Goal: Find specific page/section: Find specific page/section

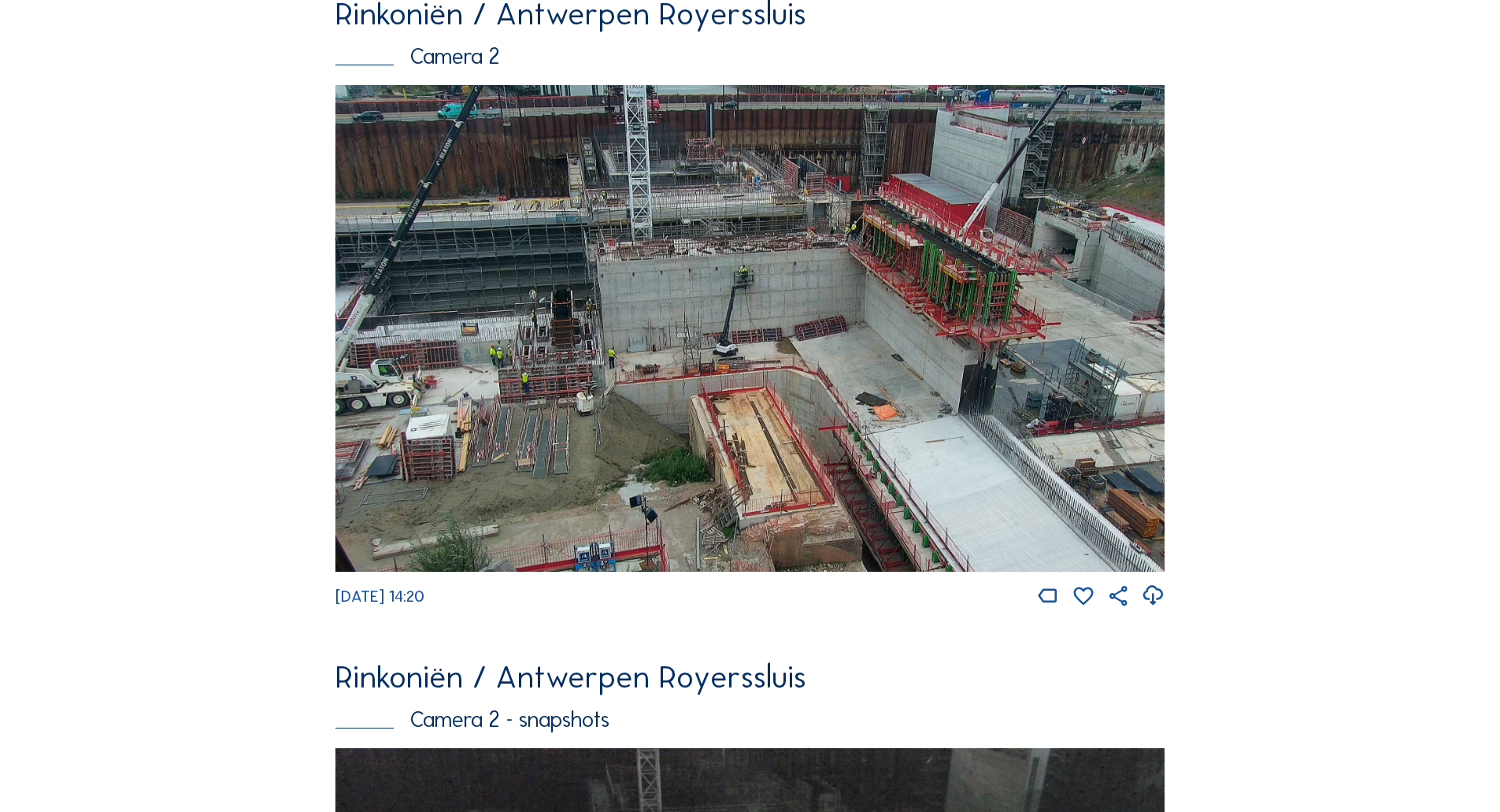
scroll to position [809, 0]
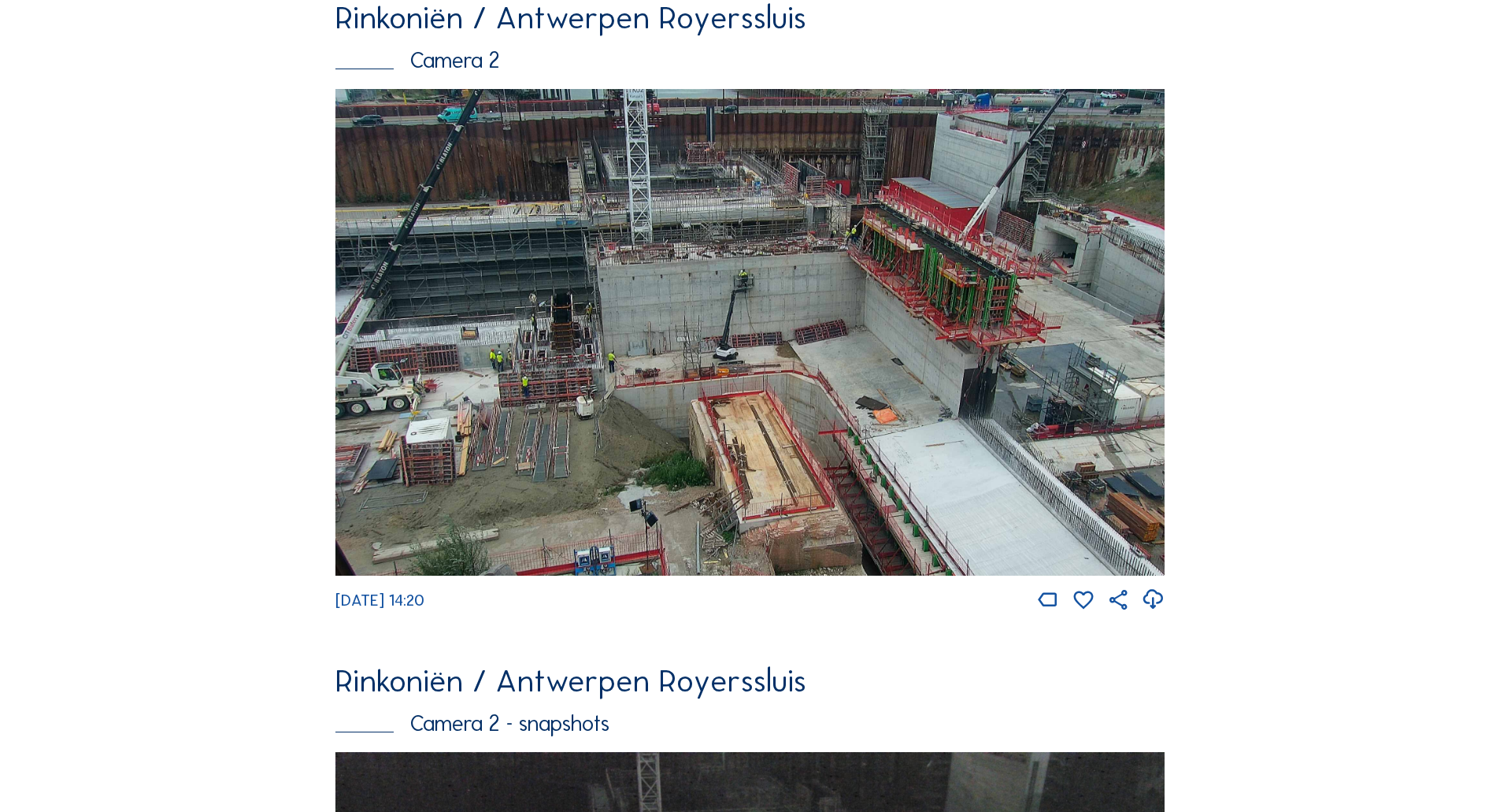
click at [650, 362] on img at bounding box center [750, 332] width 829 height 487
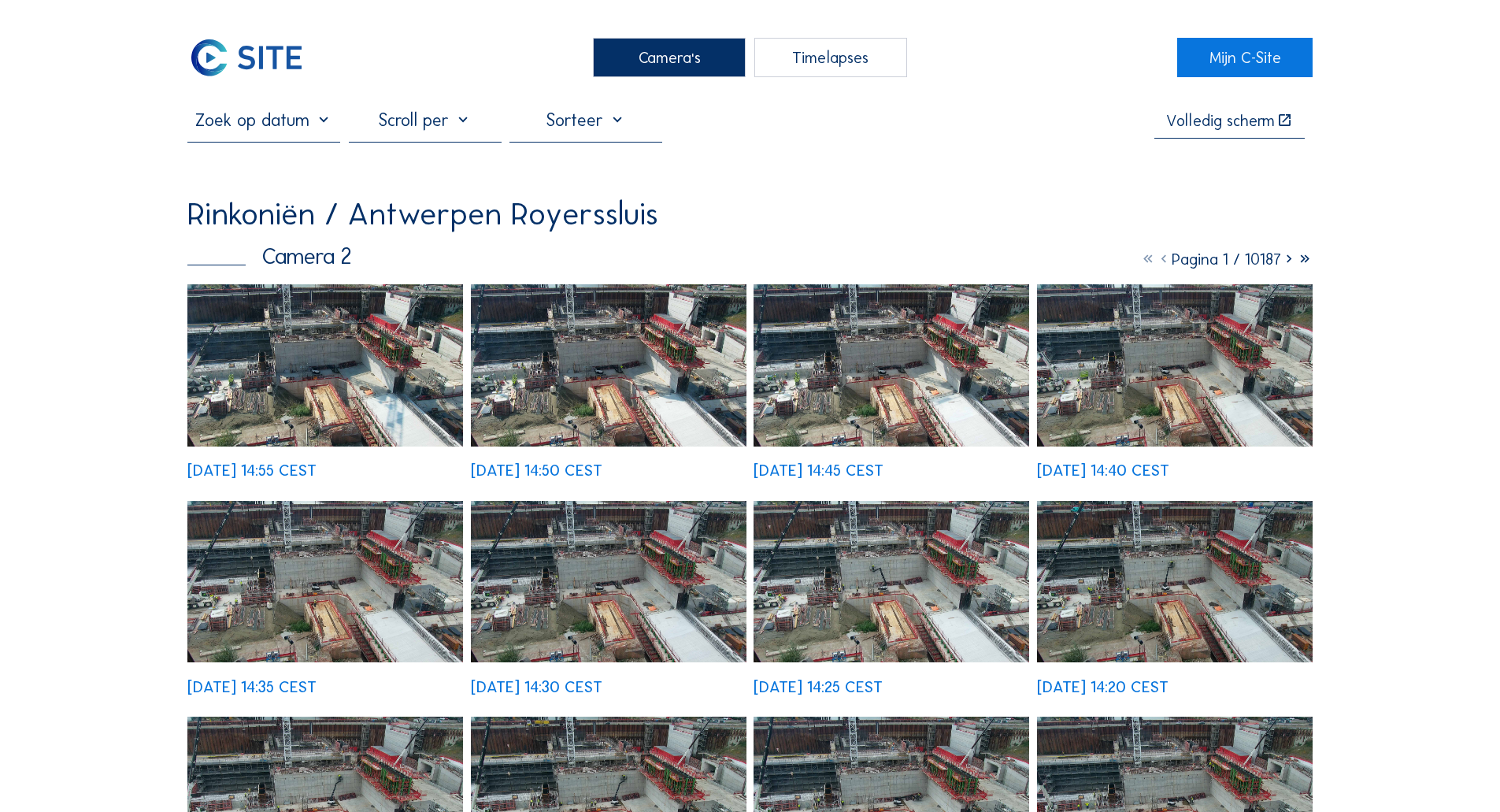
click at [235, 60] on img at bounding box center [246, 58] width 118 height 40
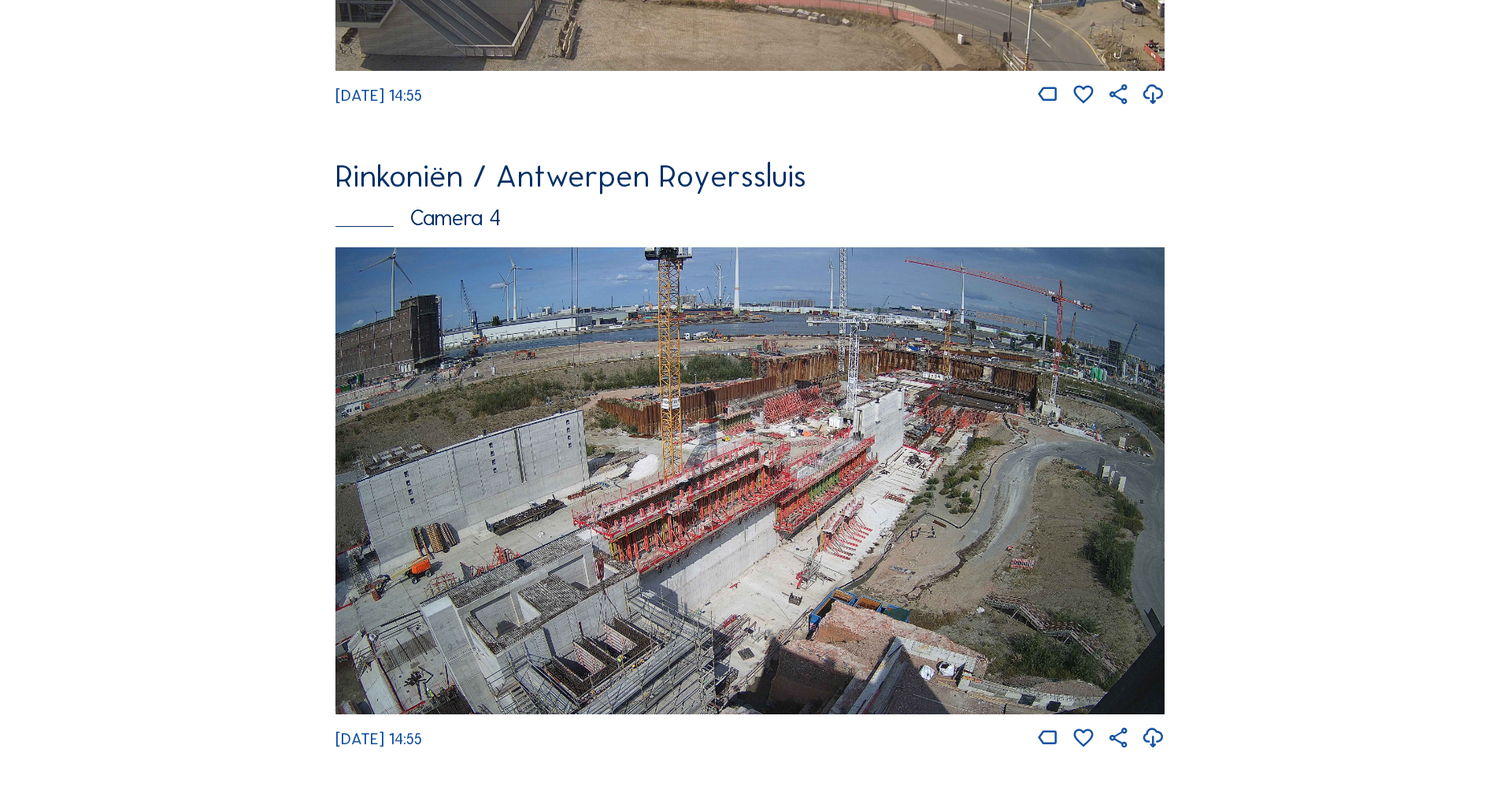
scroll to position [2935, 0]
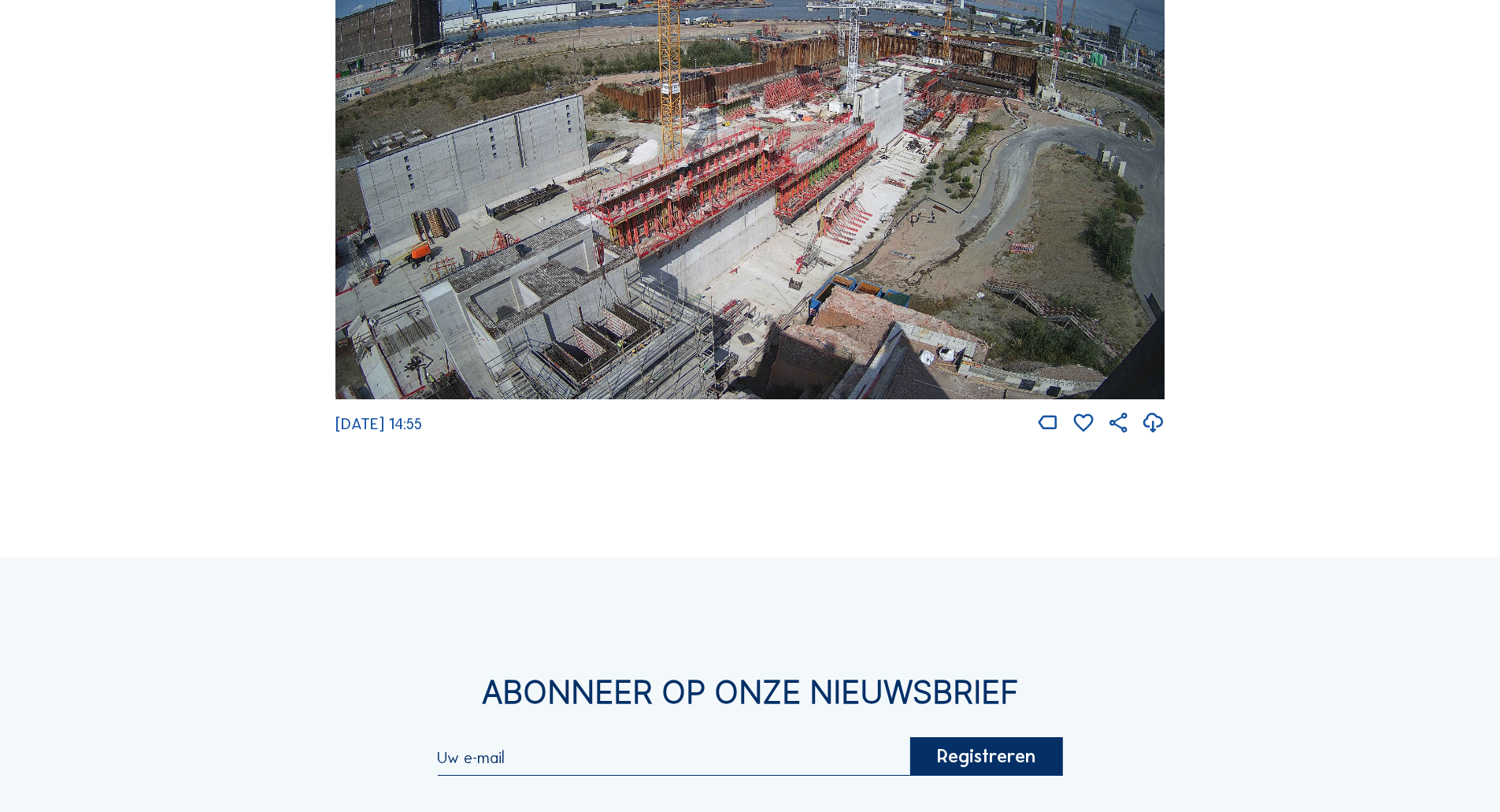
click at [405, 280] on img at bounding box center [750, 165] width 829 height 467
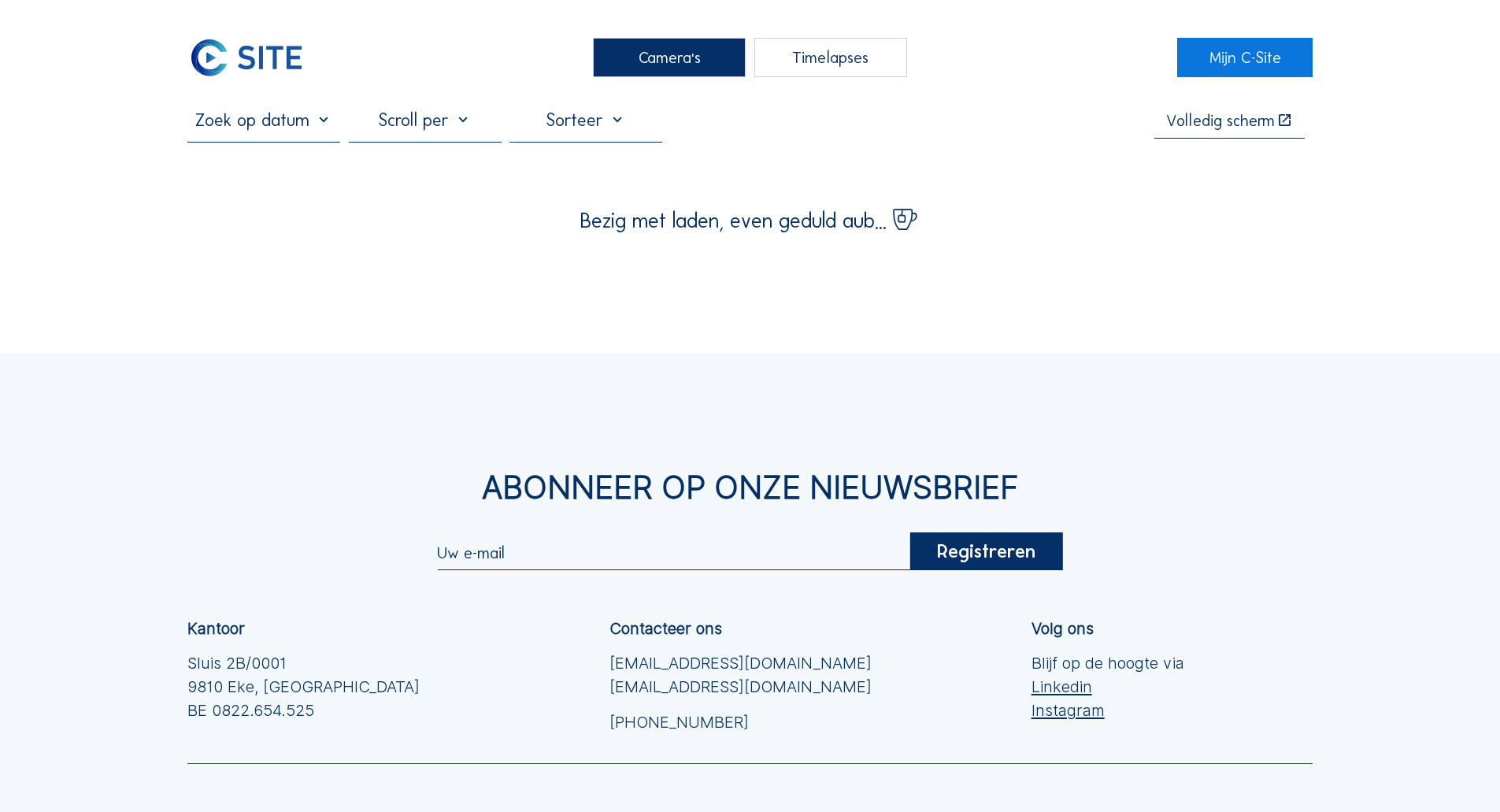
click at [288, 116] on input "text" at bounding box center [264, 120] width 153 height 21
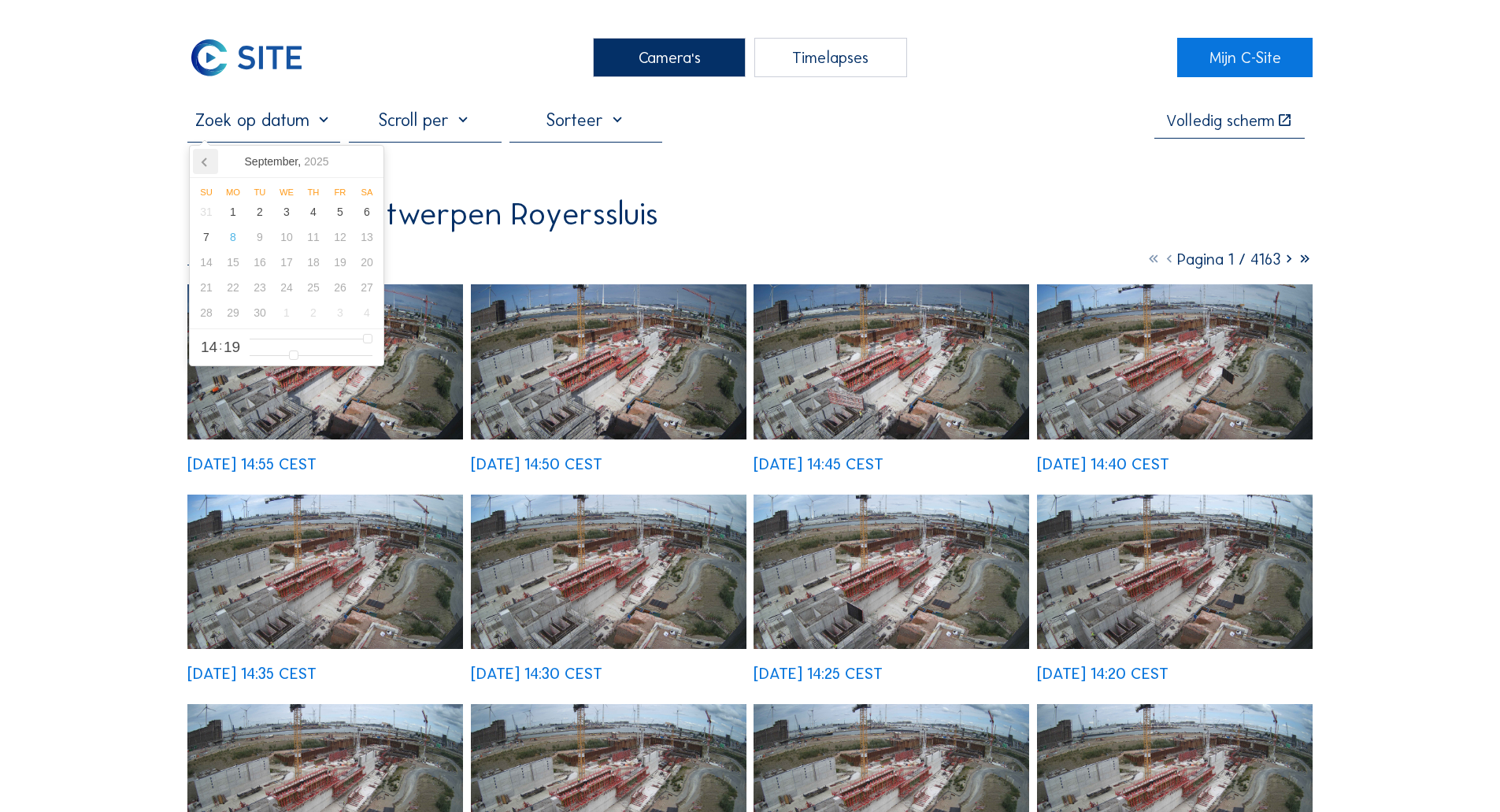
click at [213, 165] on icon at bounding box center [205, 161] width 25 height 25
click at [361, 318] on div "30" at bounding box center [367, 313] width 26 height 25
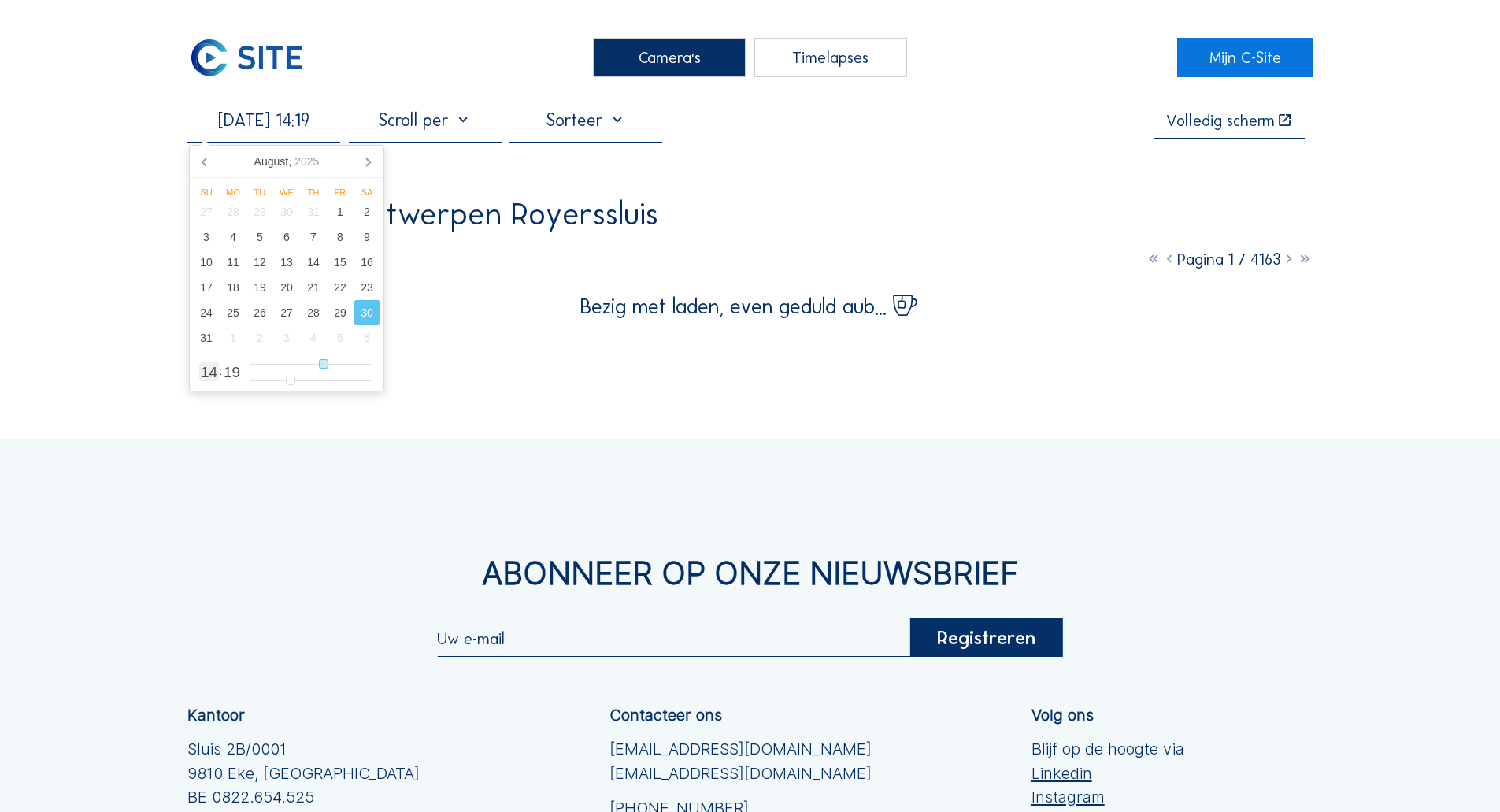
type input "[DATE] 08:19"
type input "8"
click at [294, 367] on input "range" at bounding box center [311, 364] width 123 height 13
type input "[DATE] 07:19"
type input "7"
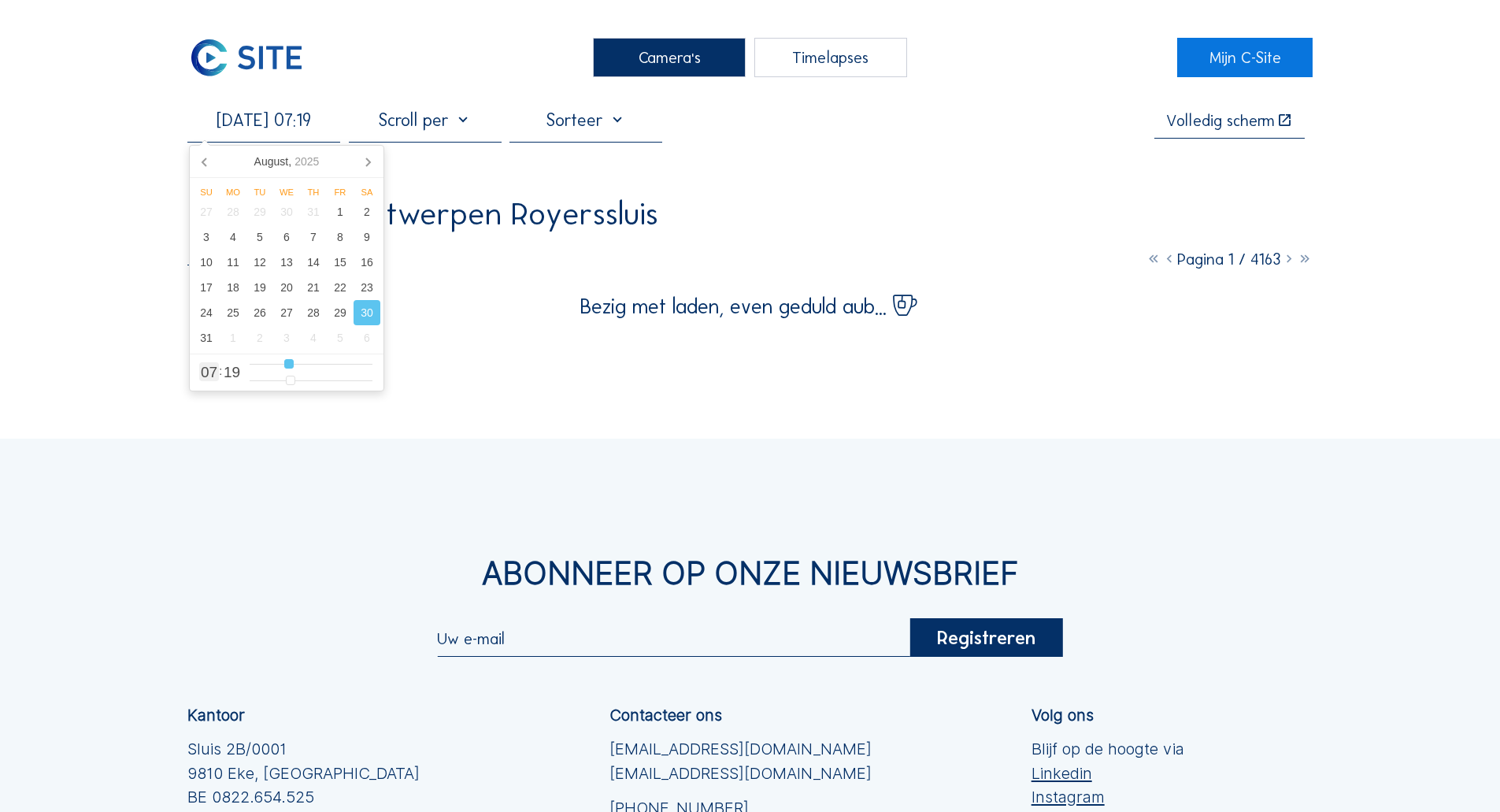
type input "[DATE] 08:19"
type input "8"
click at [291, 369] on input "range" at bounding box center [311, 364] width 123 height 13
click at [255, 417] on div "Camera's Timelapses Mijn C-Site [DATE] 08:19 Volledig [PERSON_NAME] Rinkoniën /…" at bounding box center [750, 541] width 1500 height 1082
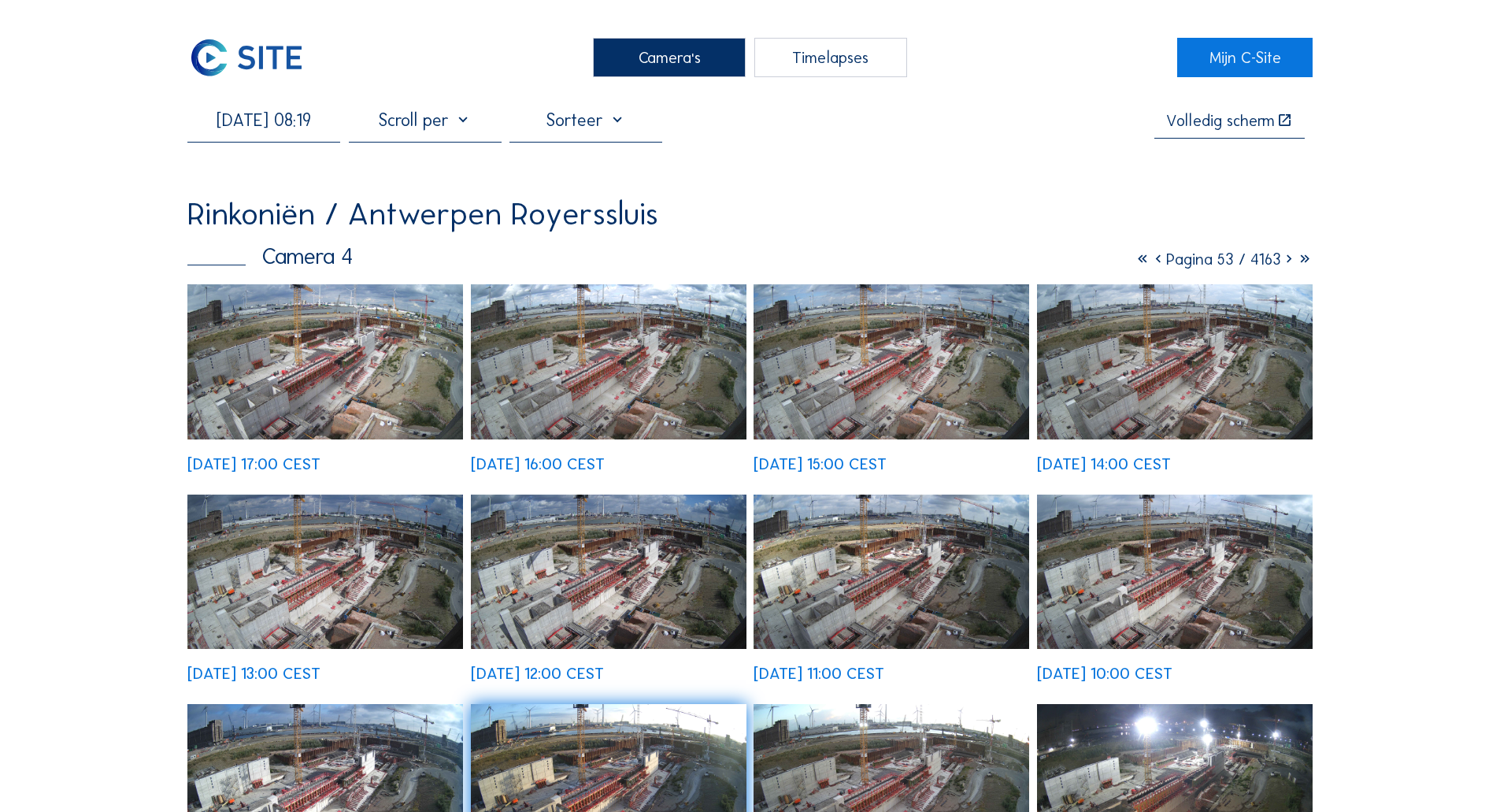
click at [304, 213] on div "Rinkoniën / Antwerpen Royerssluis" at bounding box center [423, 214] width 471 height 31
click at [280, 306] on img at bounding box center [325, 362] width 275 height 155
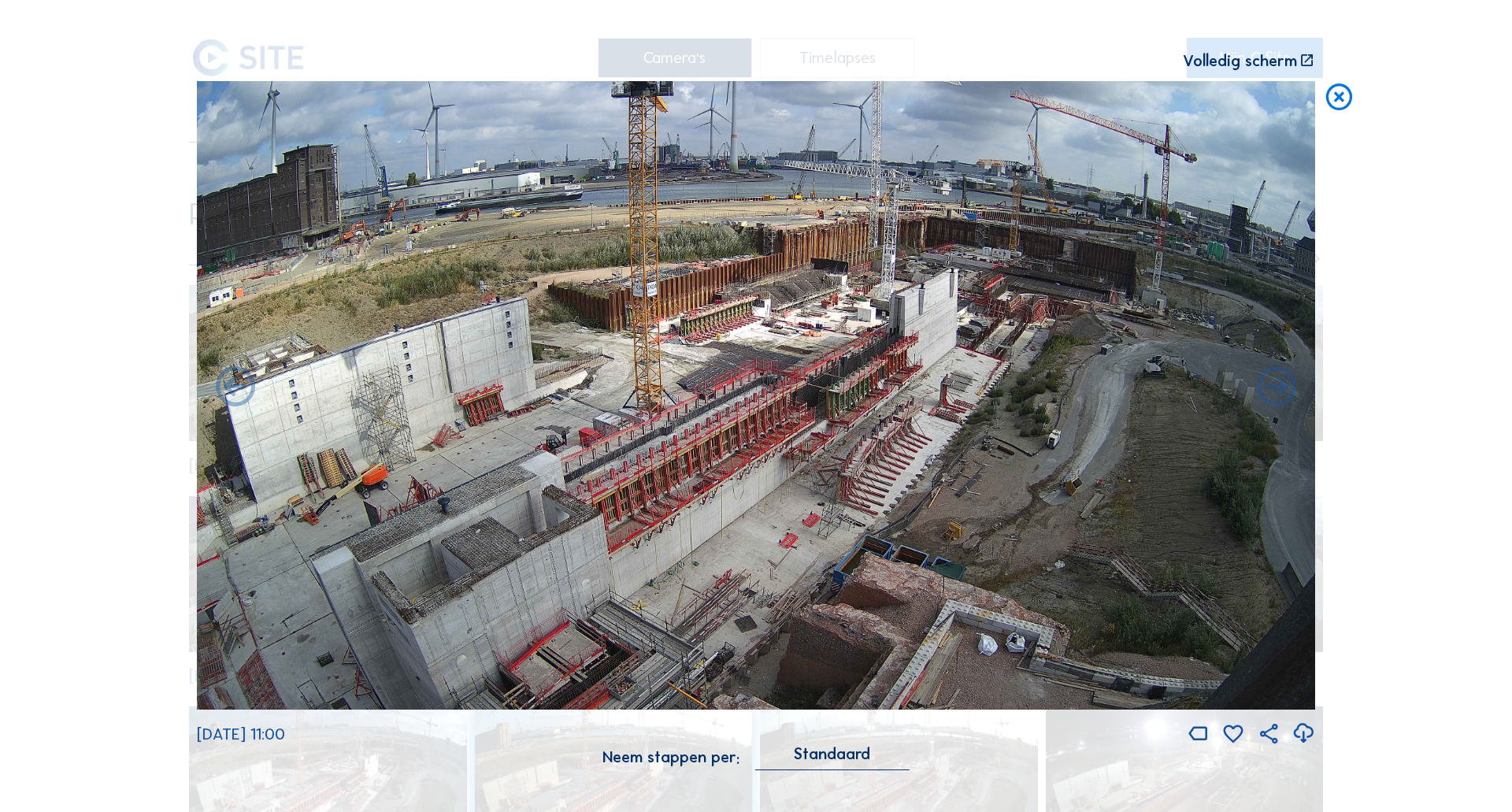
click at [51, 361] on div "Scroll om door de tijd te reizen | Druk op de 'Alt'-[PERSON_NAME] + scroll om t…" at bounding box center [756, 406] width 1512 height 812
click at [577, 411] on img at bounding box center [756, 395] width 1118 height 629
click at [59, 388] on div "Scroll om door de tijd te reizen | Druk op de 'Alt'-[PERSON_NAME] + scroll om t…" at bounding box center [756, 406] width 1512 height 812
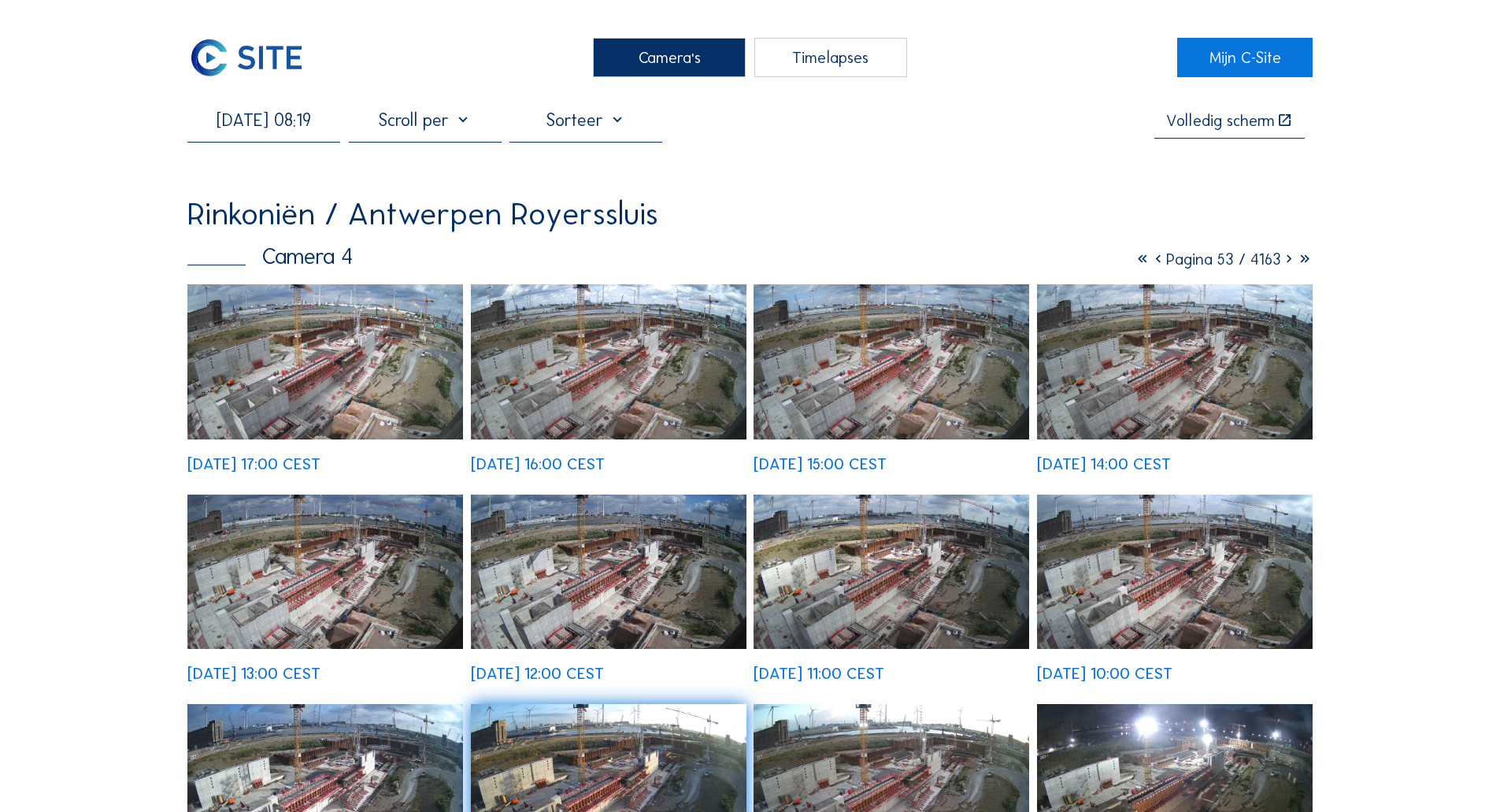
drag, startPoint x: 255, startPoint y: 62, endPoint x: 247, endPoint y: 73, distance: 13.6
click at [255, 62] on img at bounding box center [246, 58] width 118 height 40
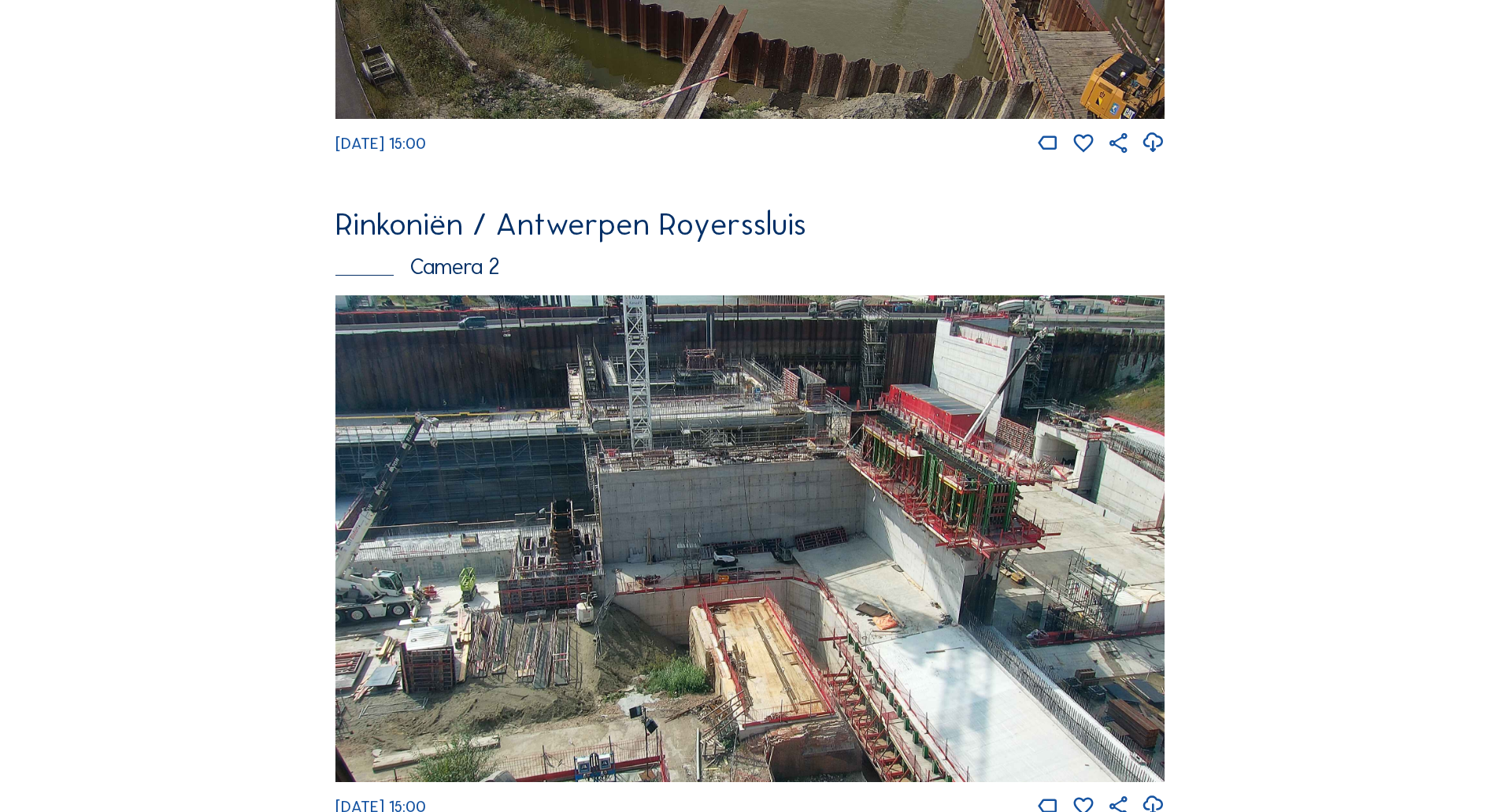
scroll to position [595, 0]
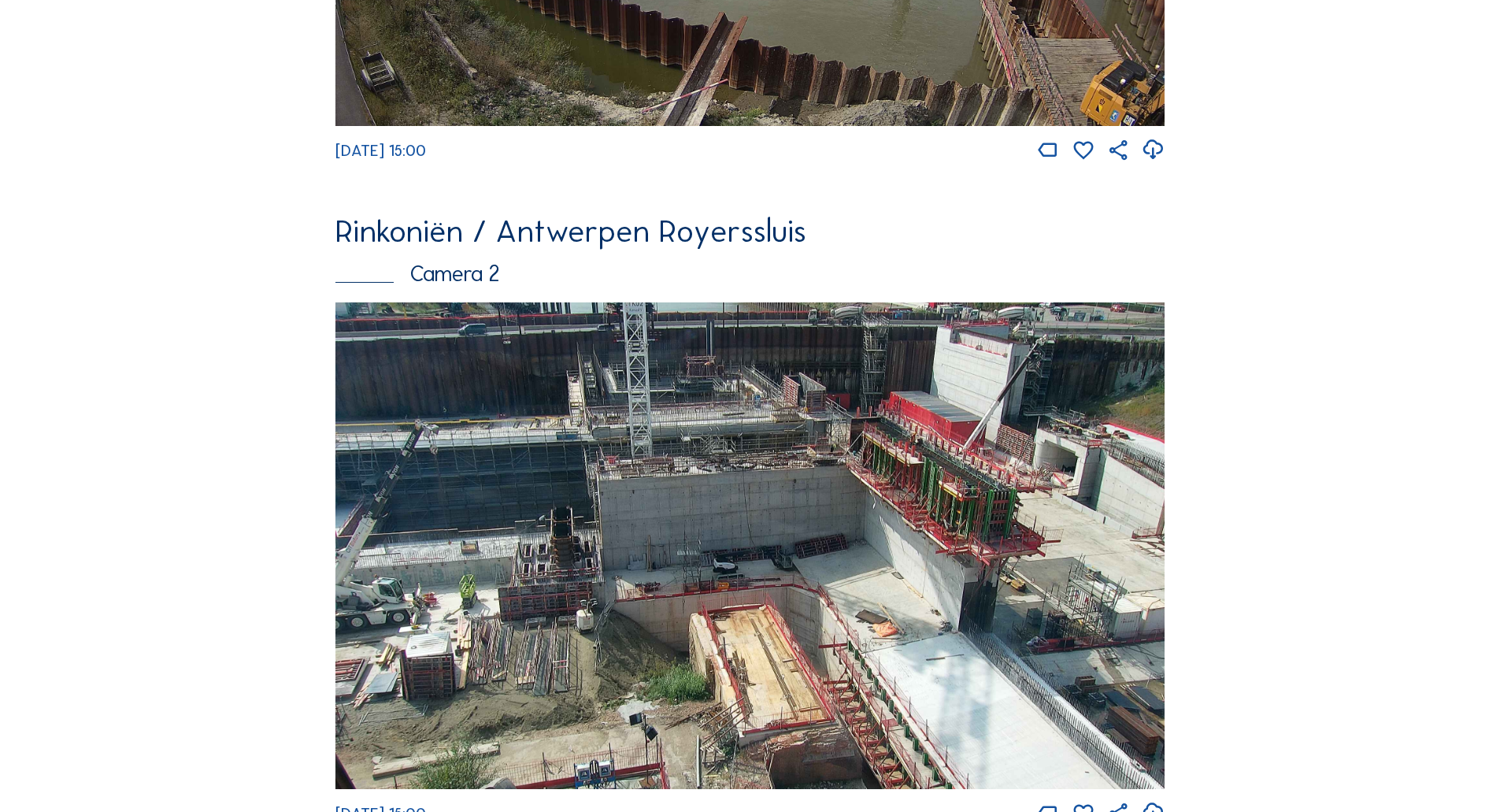
click at [543, 451] on img at bounding box center [750, 546] width 829 height 487
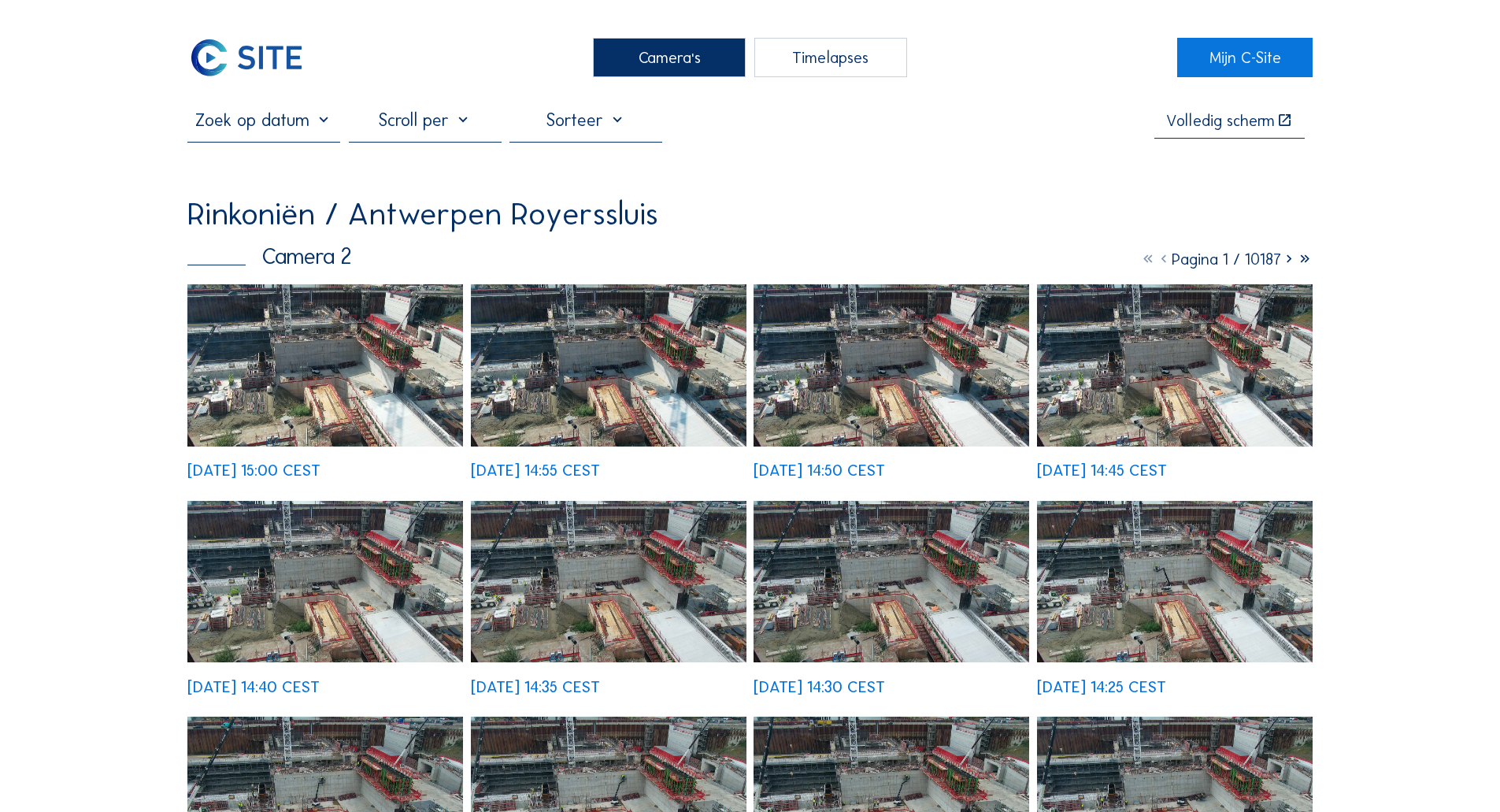
click at [287, 123] on input "text" at bounding box center [264, 120] width 153 height 21
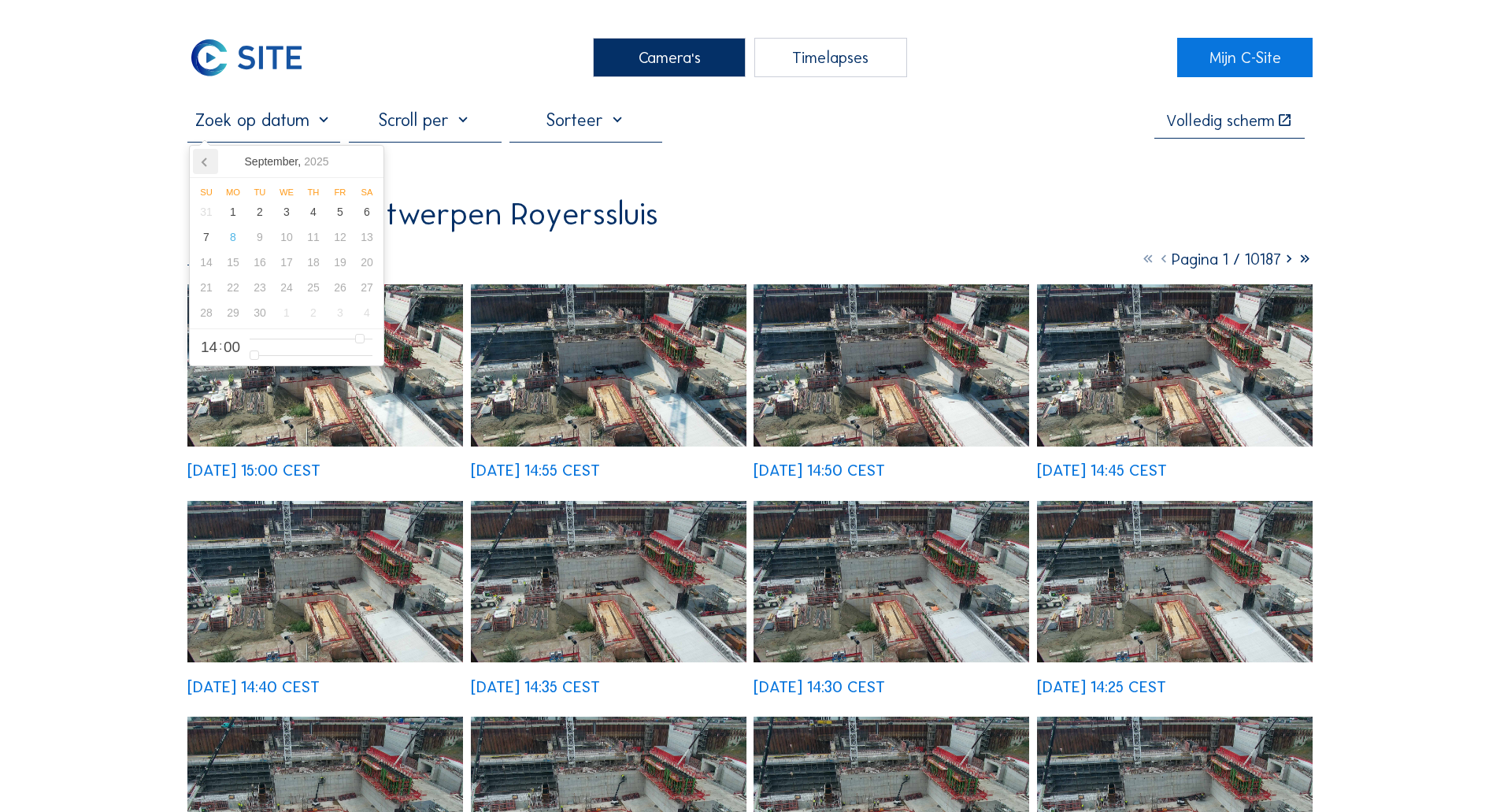
click at [208, 155] on icon at bounding box center [205, 161] width 25 height 25
click at [375, 308] on div "30" at bounding box center [367, 313] width 26 height 25
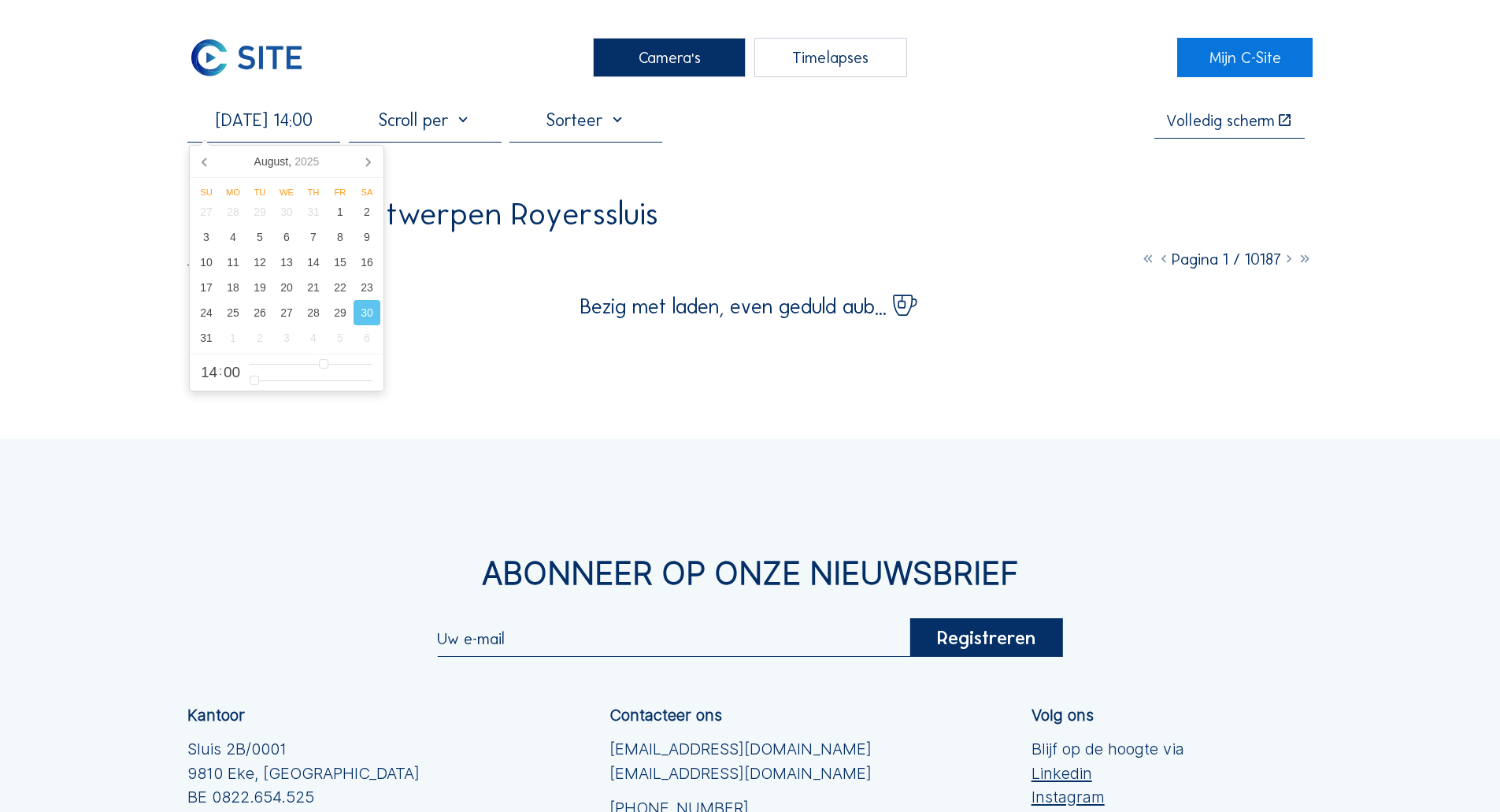
click at [112, 385] on div "Camera's Timelapses Mijn C-Site [DATE] 14:00 Volledig [PERSON_NAME] Rinkoniën /…" at bounding box center [750, 541] width 1500 height 1082
click at [305, 131] on input "[DATE] 14:00" at bounding box center [264, 120] width 153 height 21
type input "[DATE] 10:00"
type input "10"
click at [306, 364] on input "range" at bounding box center [311, 364] width 123 height 13
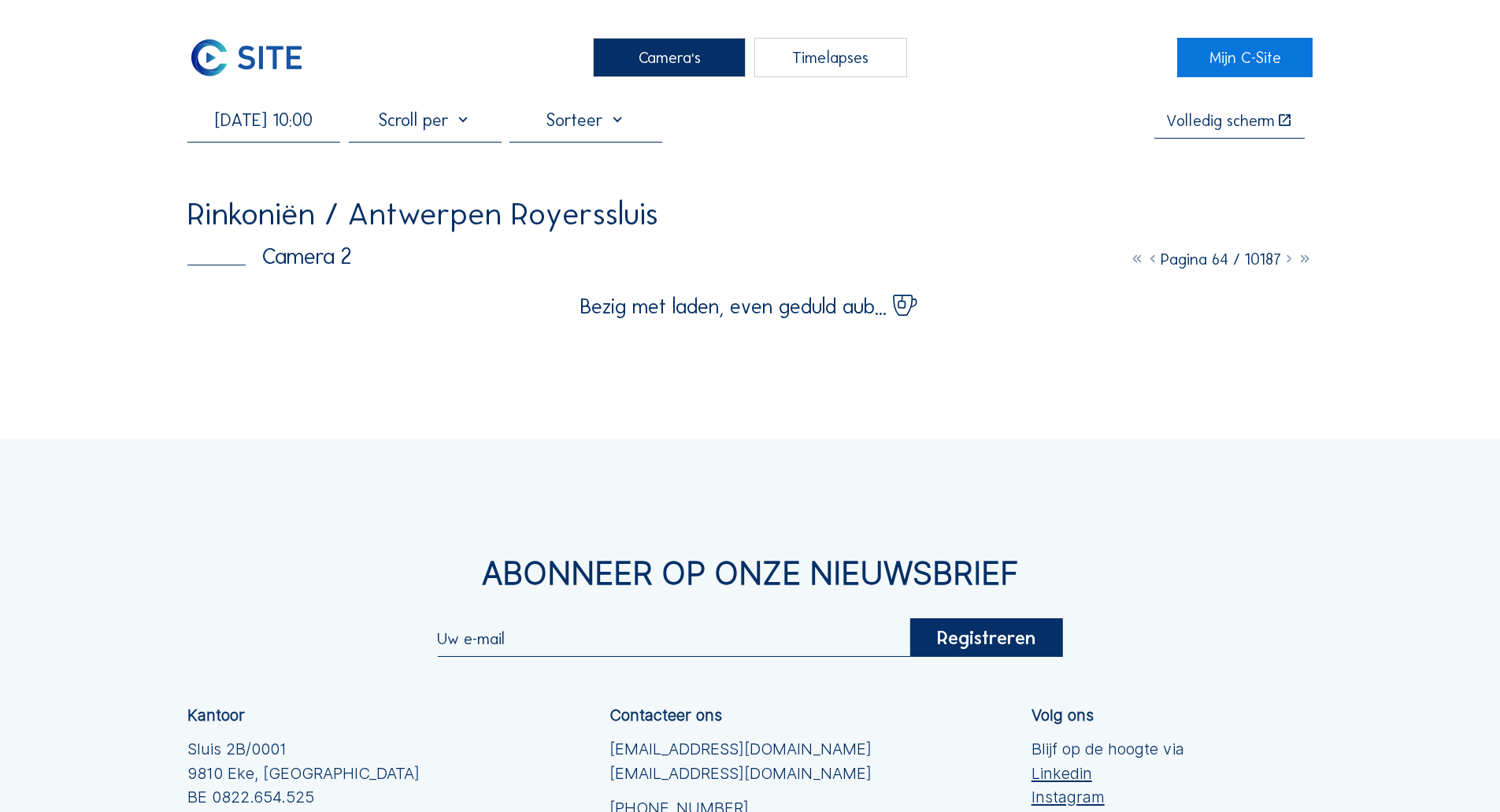
click at [124, 356] on div "Camera's Timelapses Mijn C-Site [DATE] 10:00 Volledig [PERSON_NAME] Rinkoniën /…" at bounding box center [750, 541] width 1500 height 1082
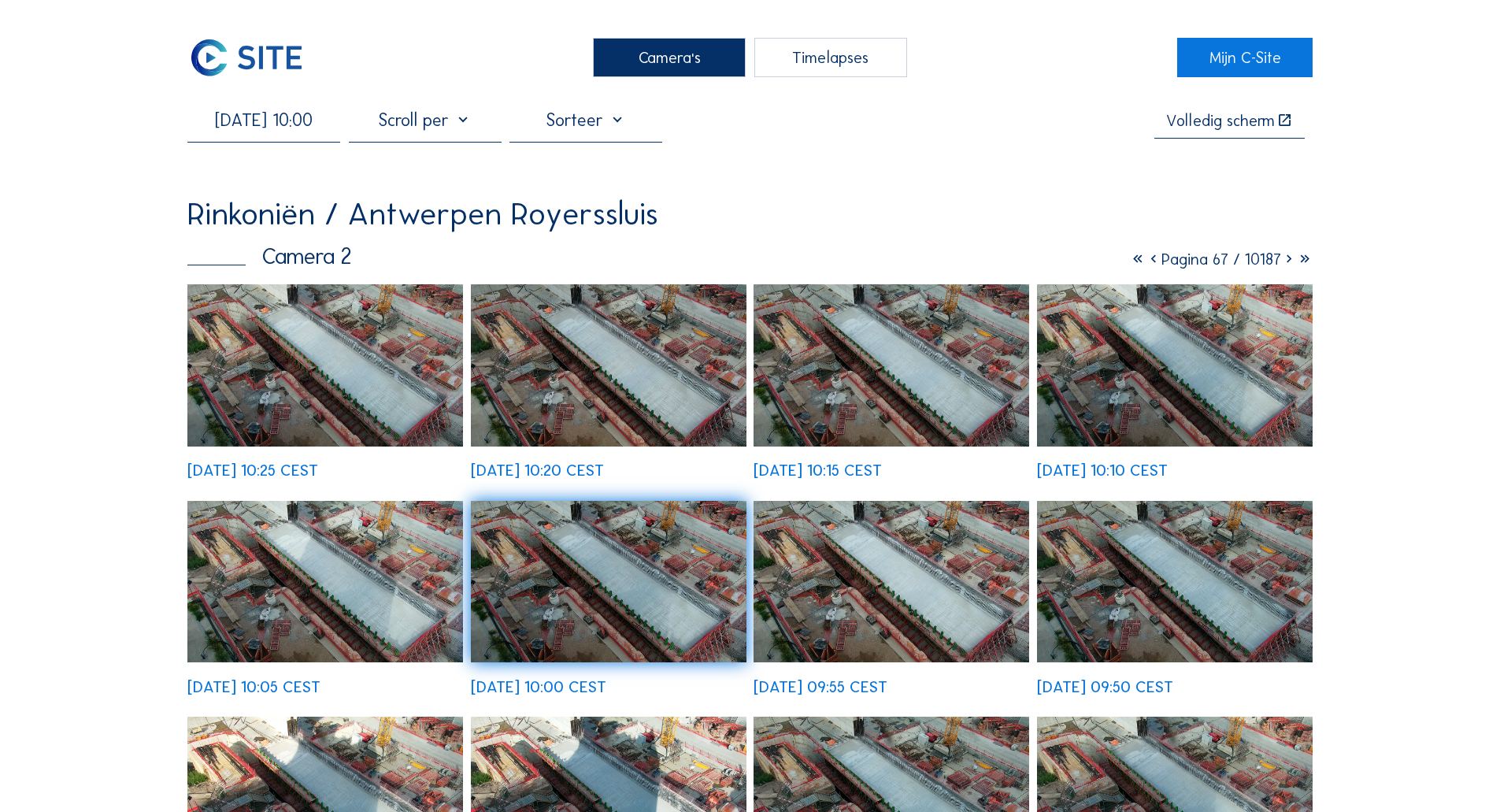
click at [284, 351] on img at bounding box center [325, 365] width 275 height 161
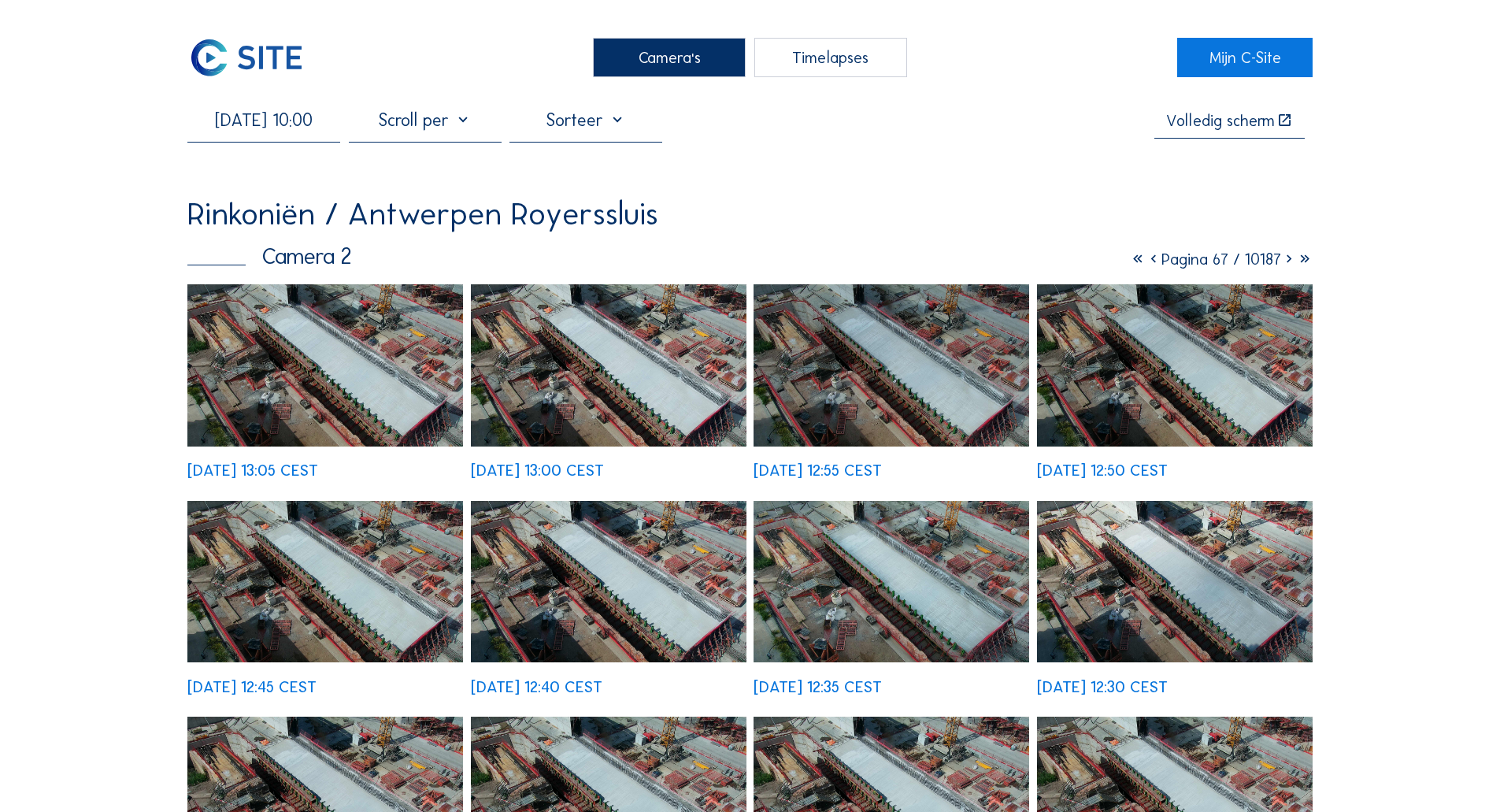
click at [306, 74] on img at bounding box center [246, 58] width 118 height 40
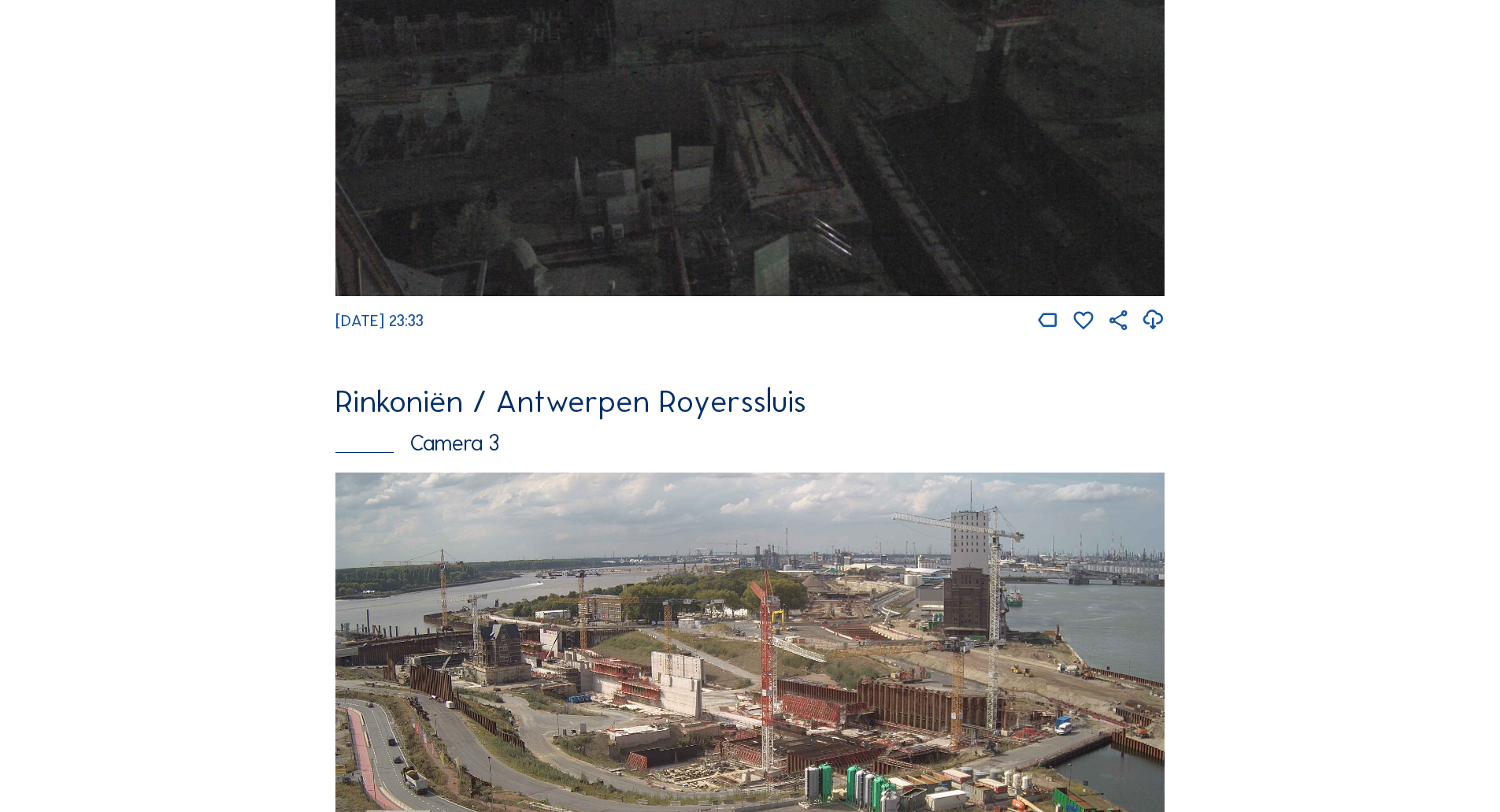
scroll to position [1754, 0]
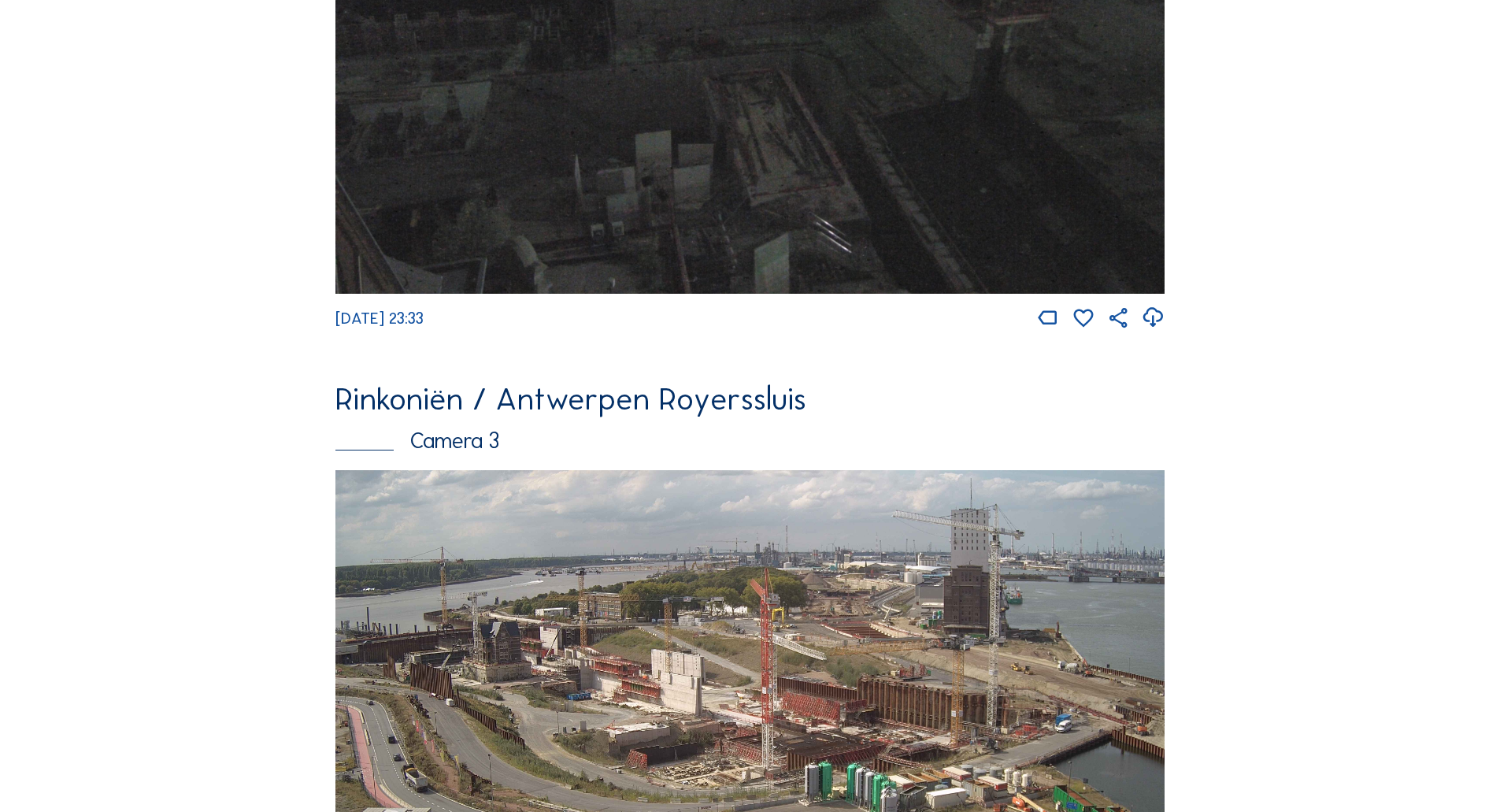
click at [492, 536] on img at bounding box center [750, 704] width 829 height 467
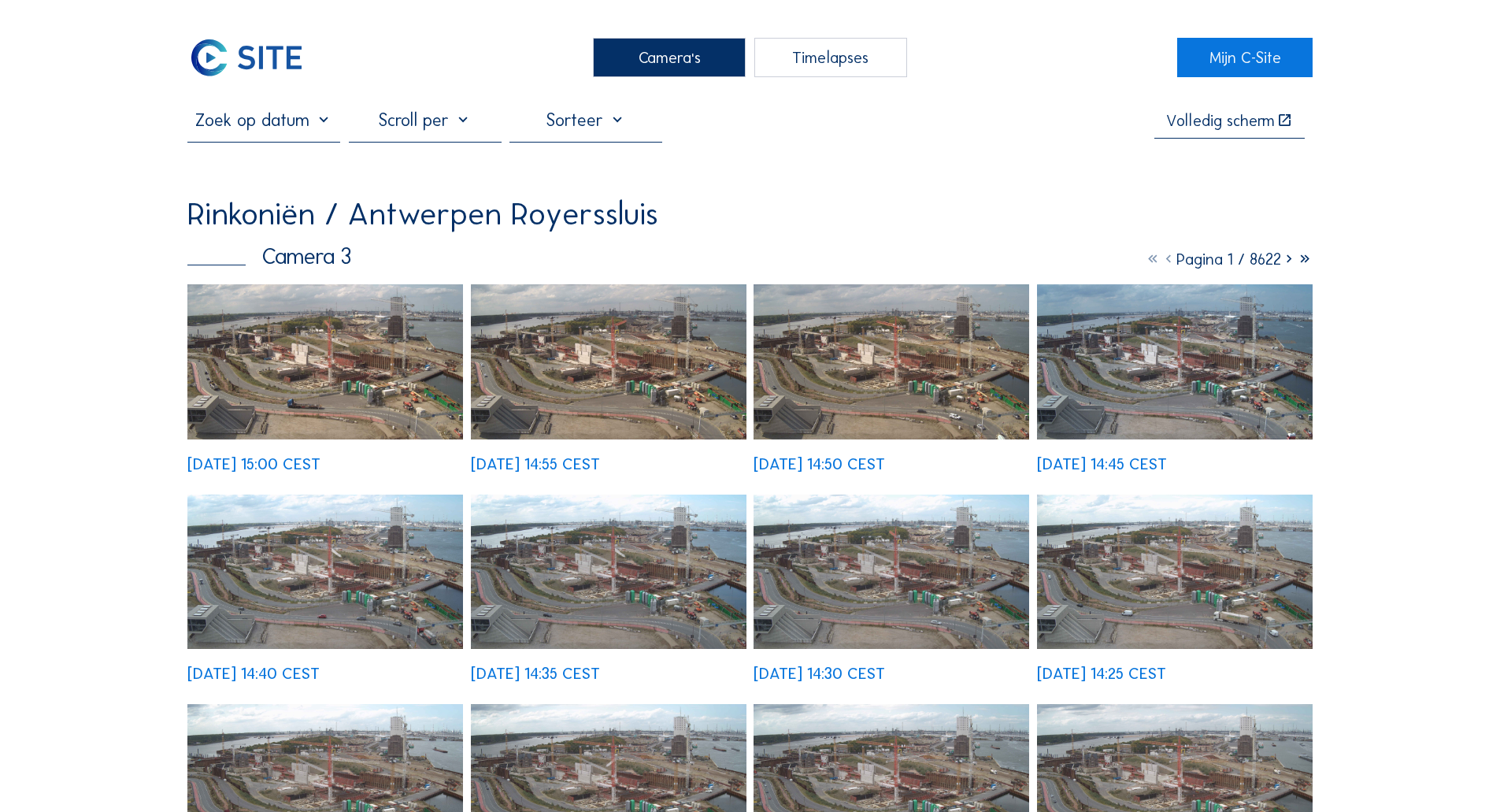
click at [265, 392] on img at bounding box center [325, 362] width 275 height 155
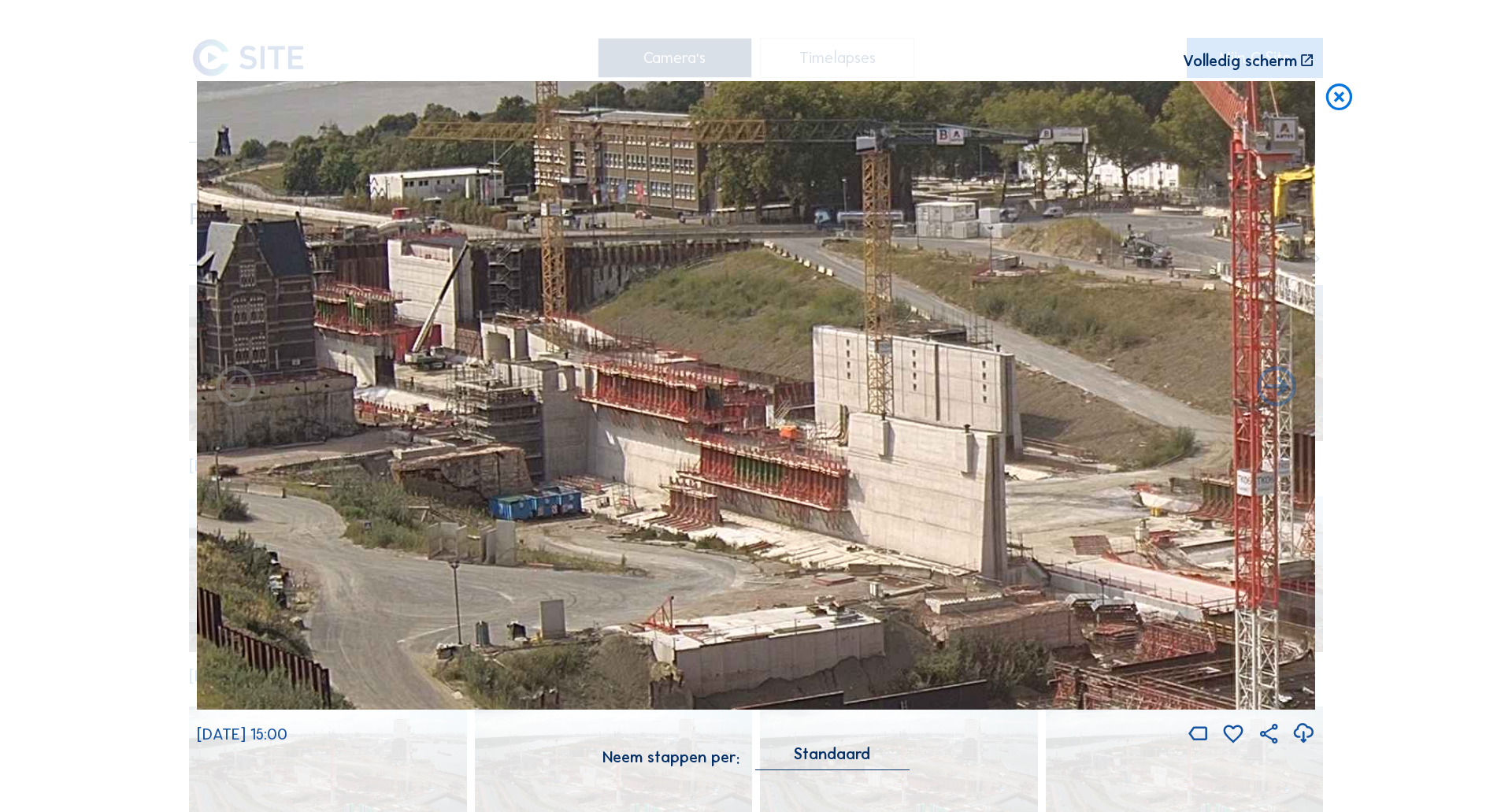
click at [376, 411] on img at bounding box center [756, 395] width 1118 height 629
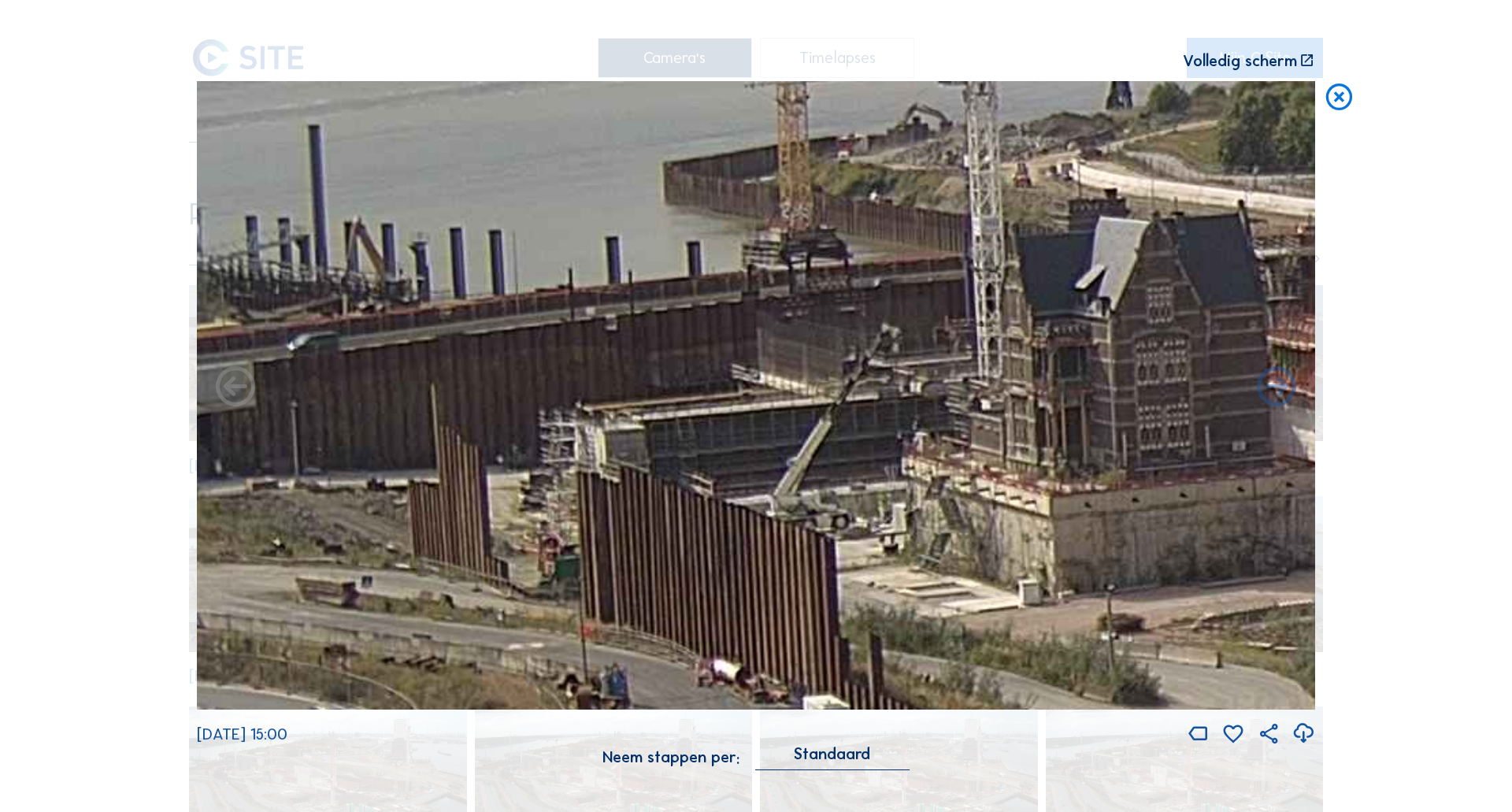
drag, startPoint x: 334, startPoint y: 339, endPoint x: 936, endPoint y: 438, distance: 610.1
click at [936, 438] on img at bounding box center [756, 395] width 1118 height 629
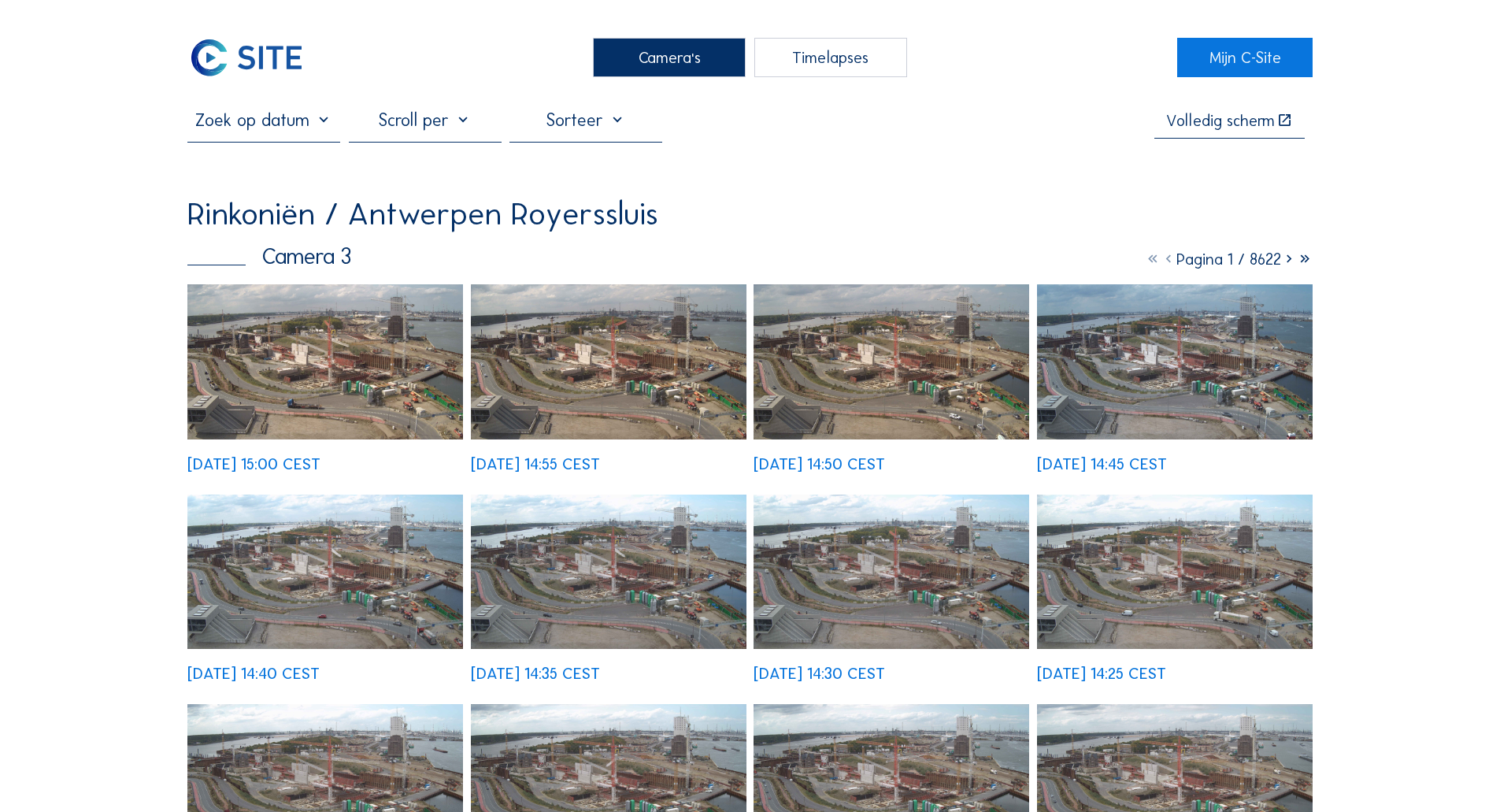
click at [215, 137] on div at bounding box center [264, 125] width 153 height 31
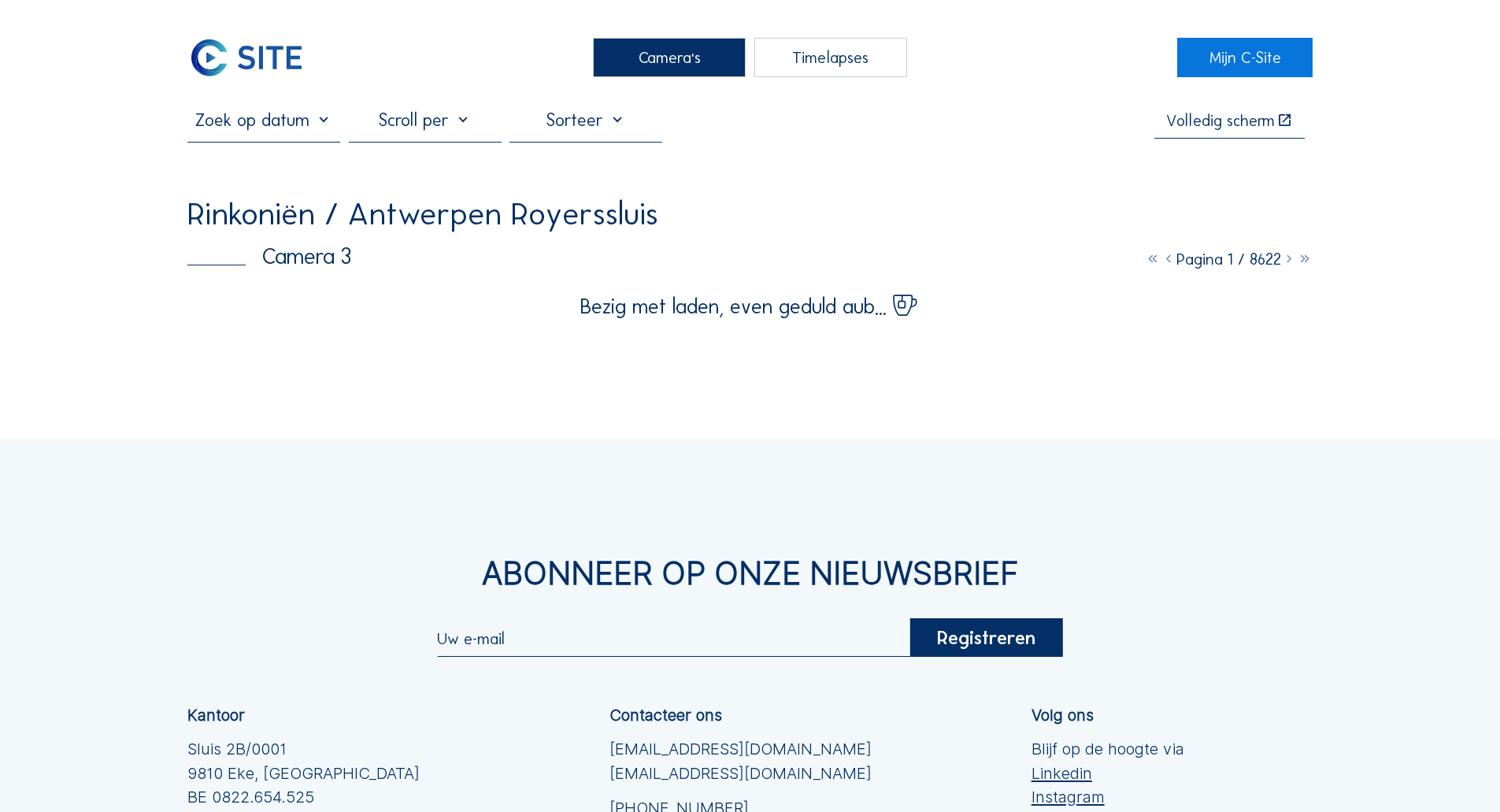
click at [312, 124] on input "text" at bounding box center [264, 120] width 153 height 21
click at [213, 158] on icon at bounding box center [205, 161] width 25 height 25
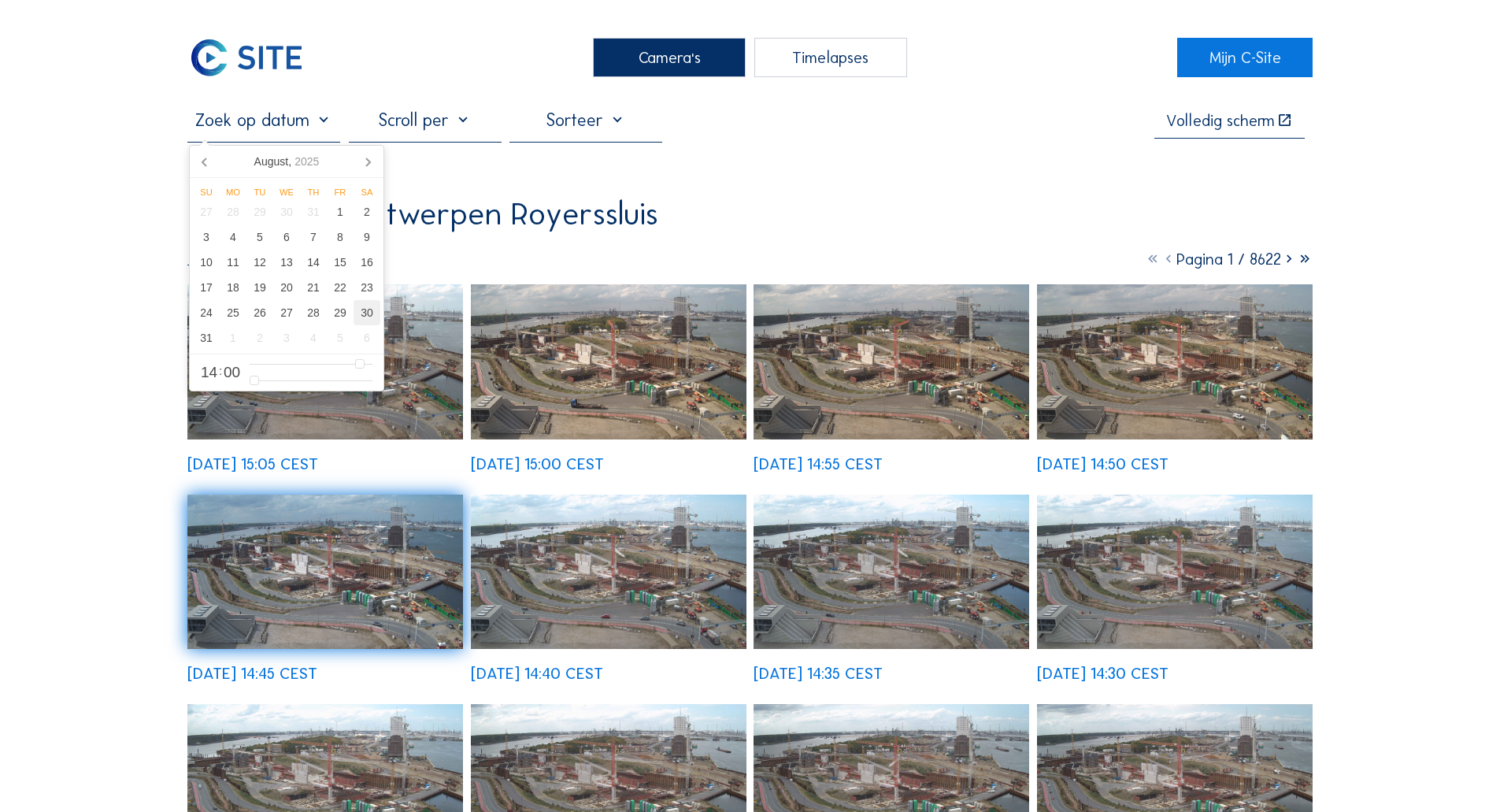
click at [356, 316] on div "30" at bounding box center [367, 313] width 26 height 25
type input "[DATE] 10:00"
type input "10"
click at [301, 364] on input "range" at bounding box center [311, 364] width 123 height 13
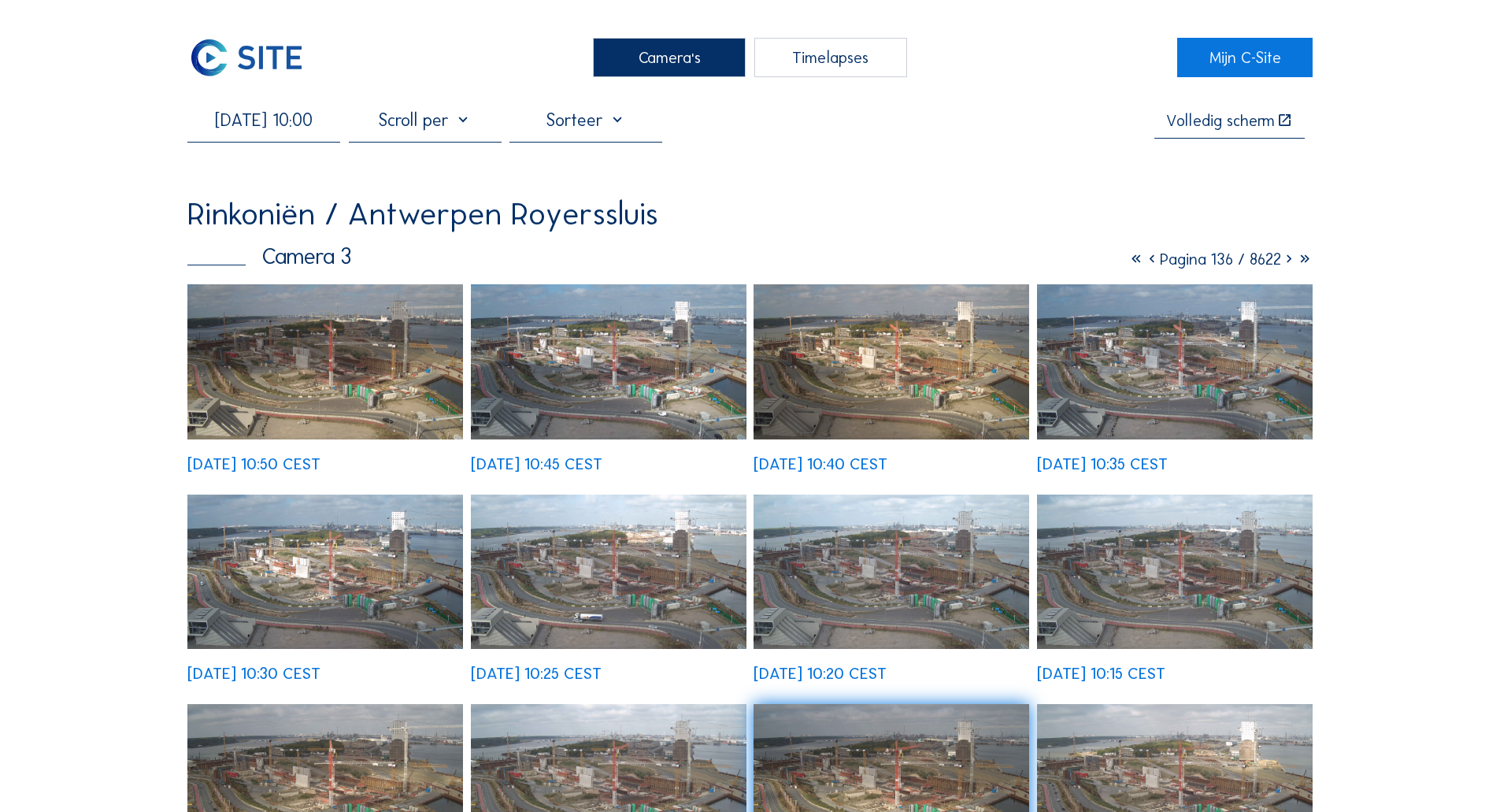
click at [253, 405] on img at bounding box center [325, 362] width 275 height 155
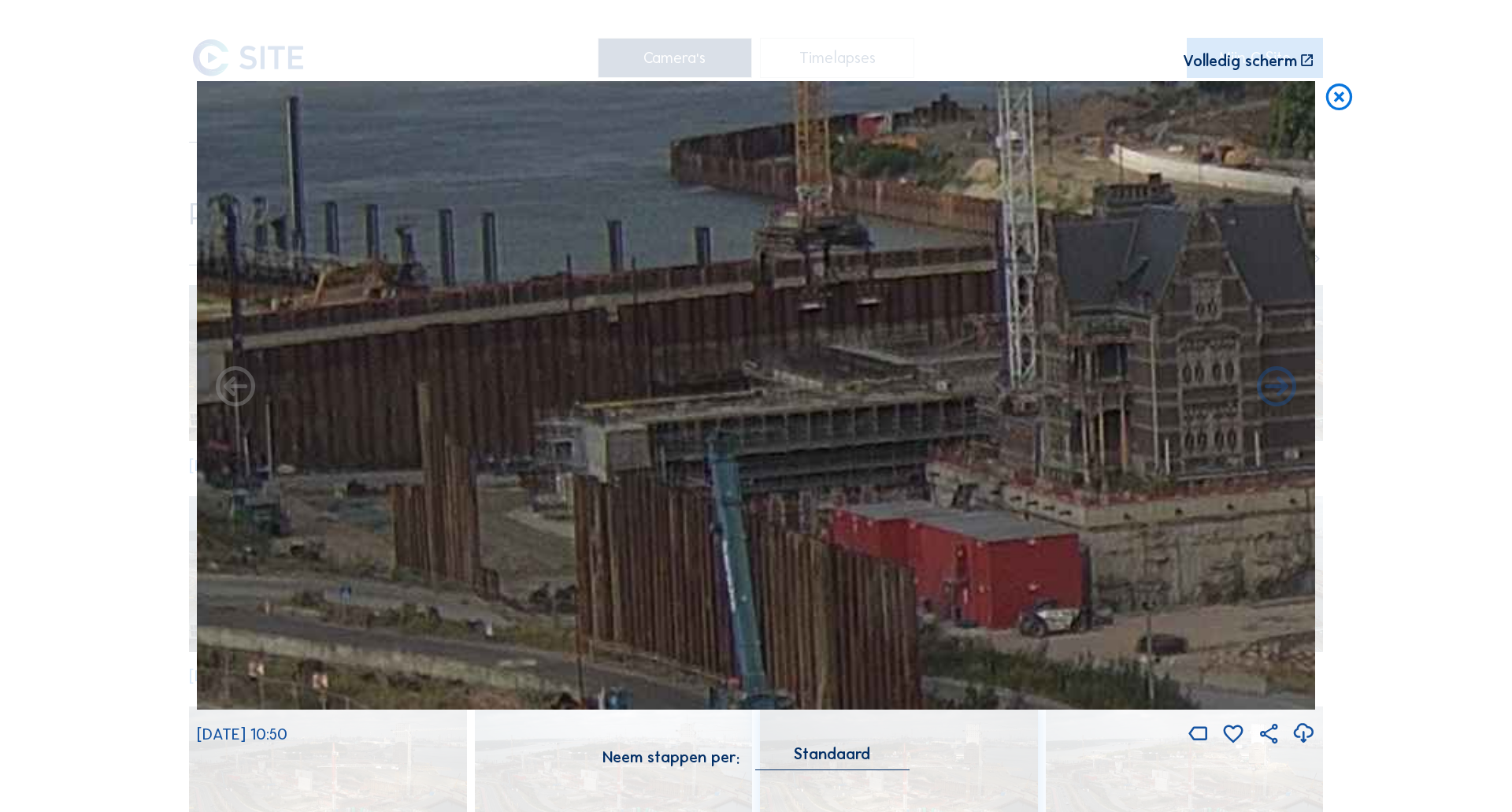
drag, startPoint x: 334, startPoint y: 337, endPoint x: 670, endPoint y: 561, distance: 403.8
click at [670, 561] on img at bounding box center [756, 395] width 1118 height 629
